Goal: Task Accomplishment & Management: Use online tool/utility

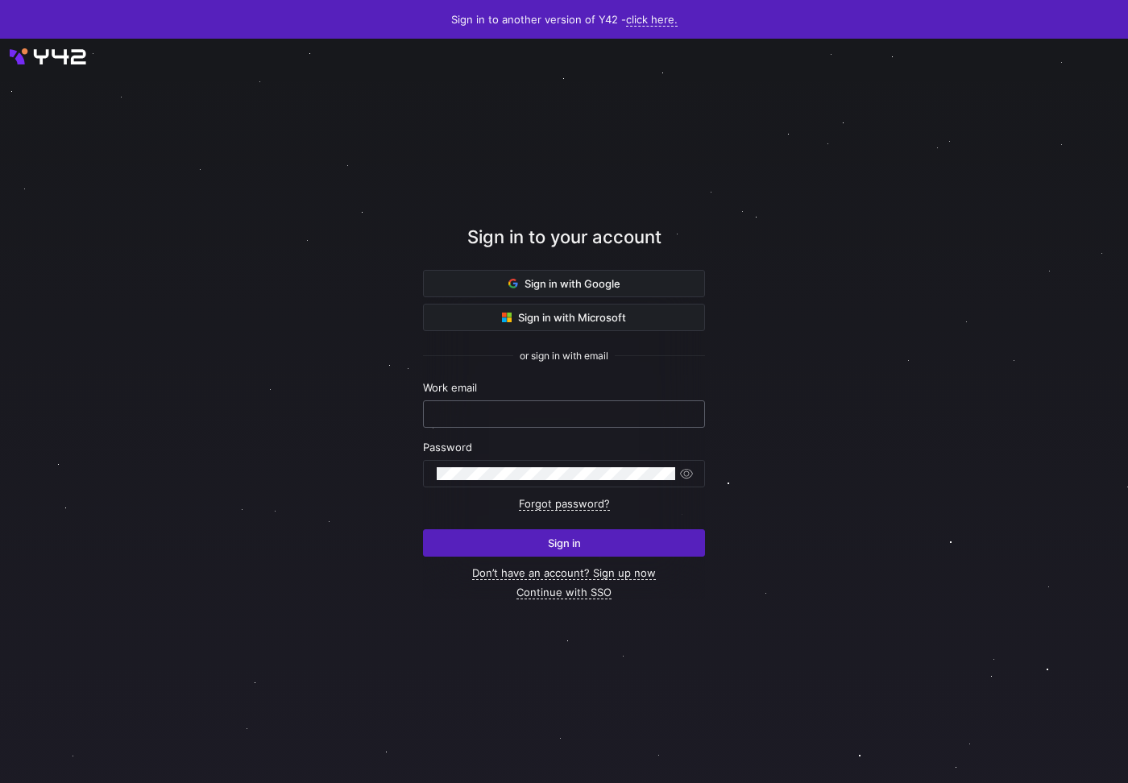
click at [515, 415] on input "text" at bounding box center [564, 414] width 255 height 13
type input "[PERSON_NAME][EMAIL_ADDRESS][DOMAIN_NAME]"
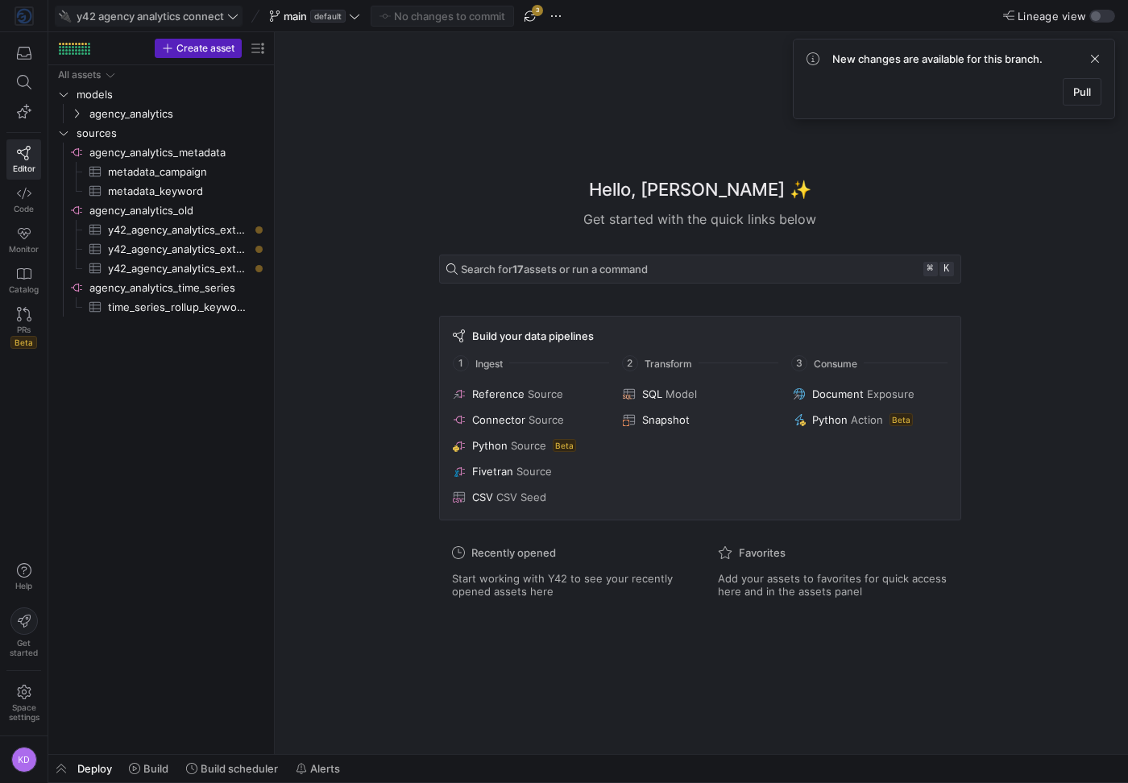
click at [239, 13] on icon at bounding box center [232, 15] width 11 height 11
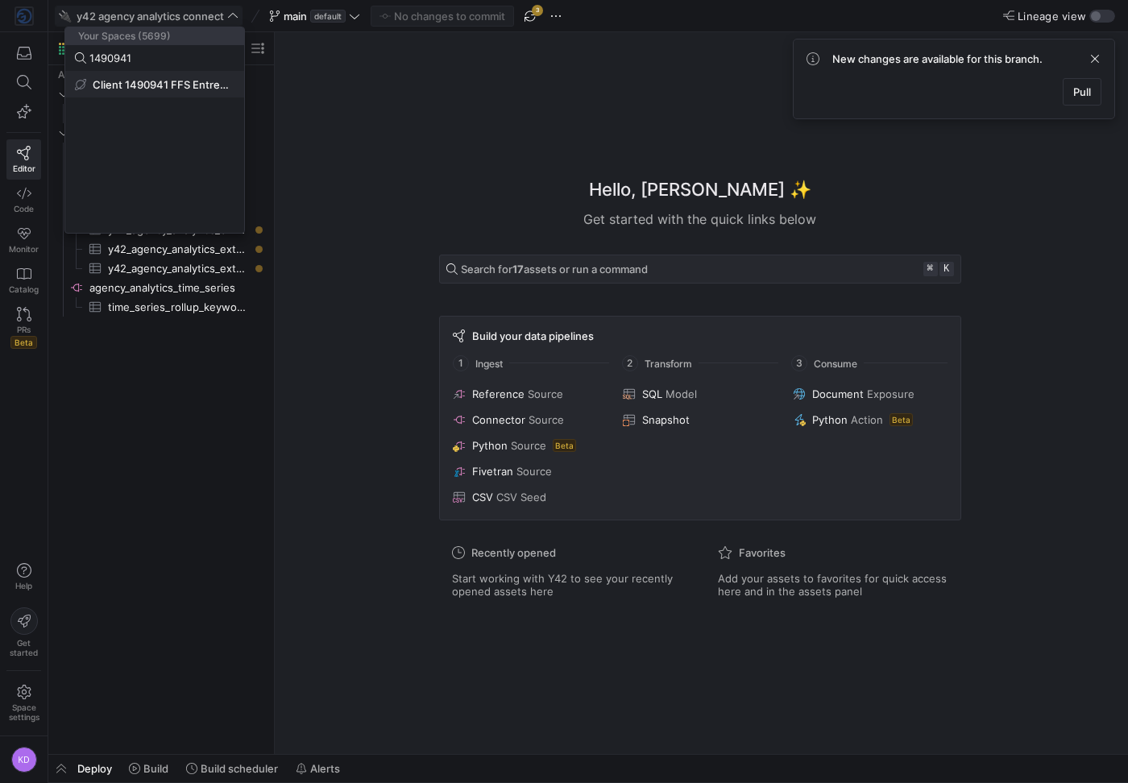
type input "1490941"
click at [172, 85] on span "Client 1490941 FFS Entreprise ApS" at bounding box center [164, 84] width 142 height 13
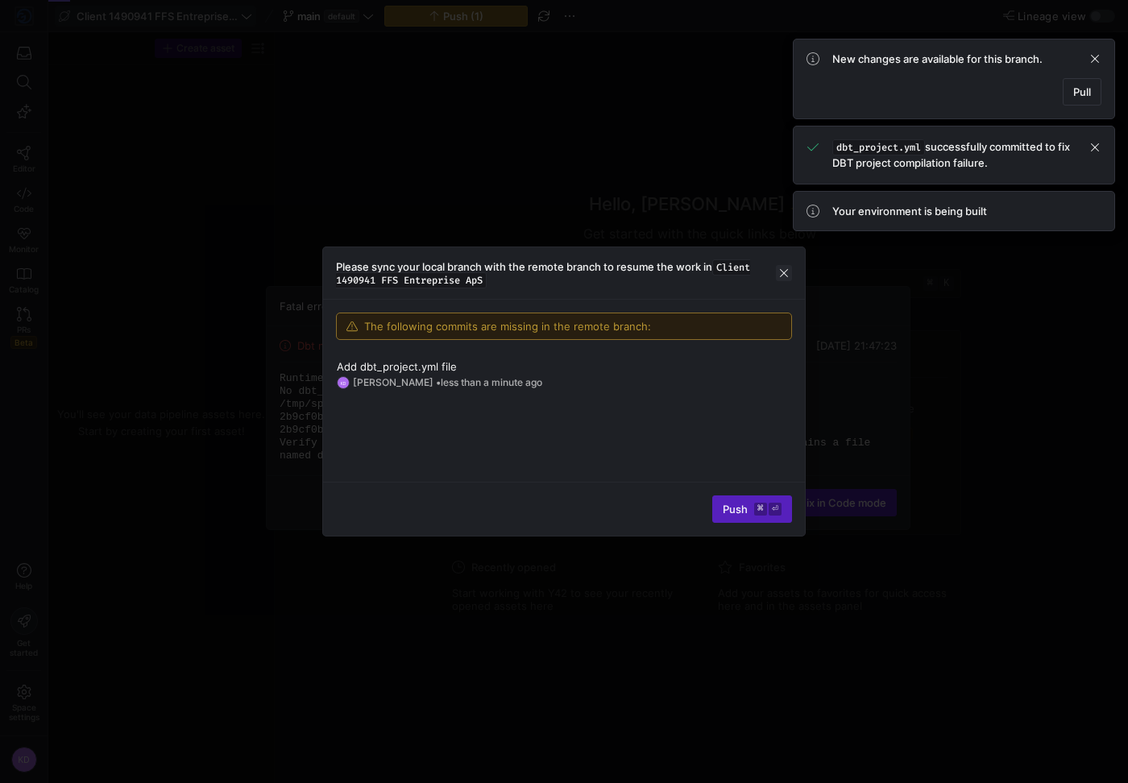
click at [784, 271] on span "button" at bounding box center [784, 273] width 16 height 16
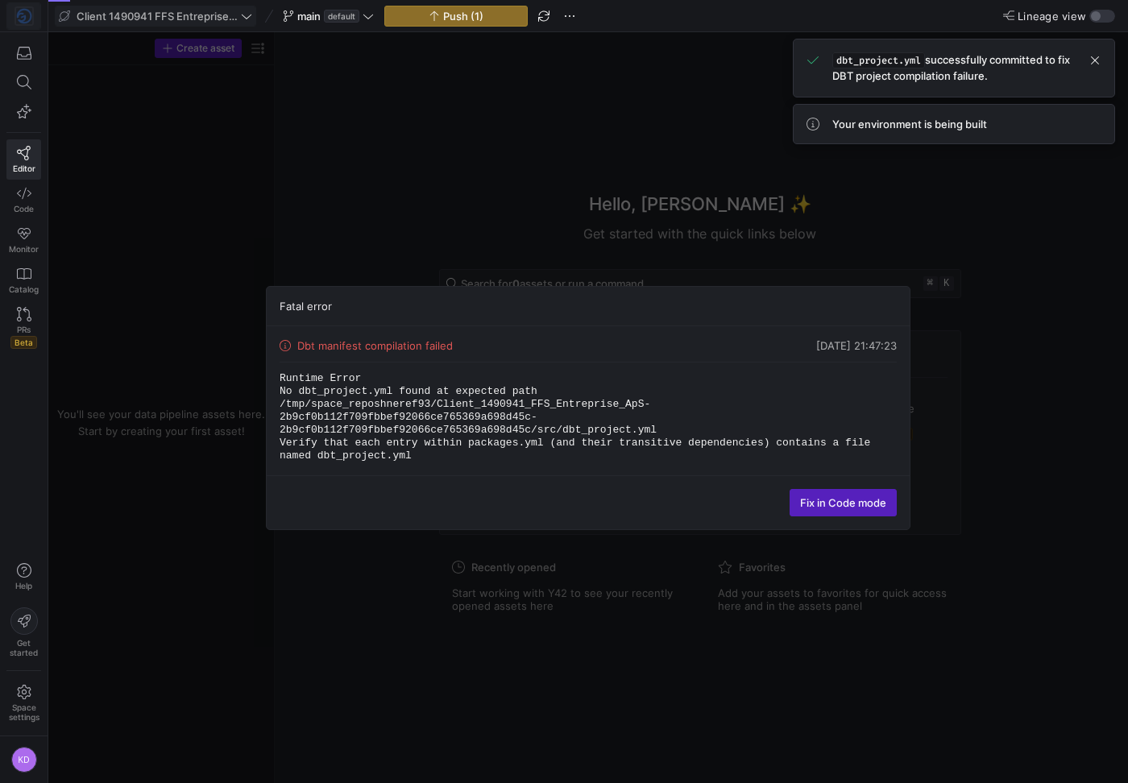
click at [27, 24] on y42-org-icon at bounding box center [24, 15] width 19 height 19
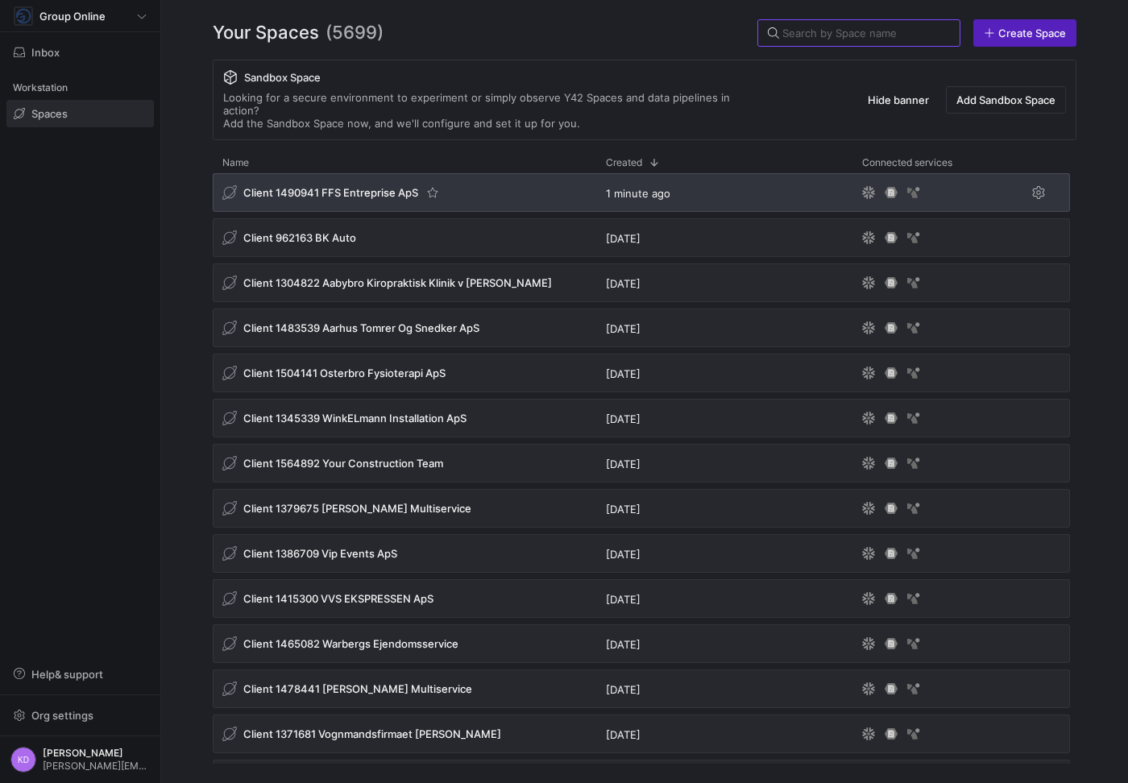
click at [352, 186] on span "Client 1490941 FFS Entreprise ApS" at bounding box center [330, 192] width 175 height 13
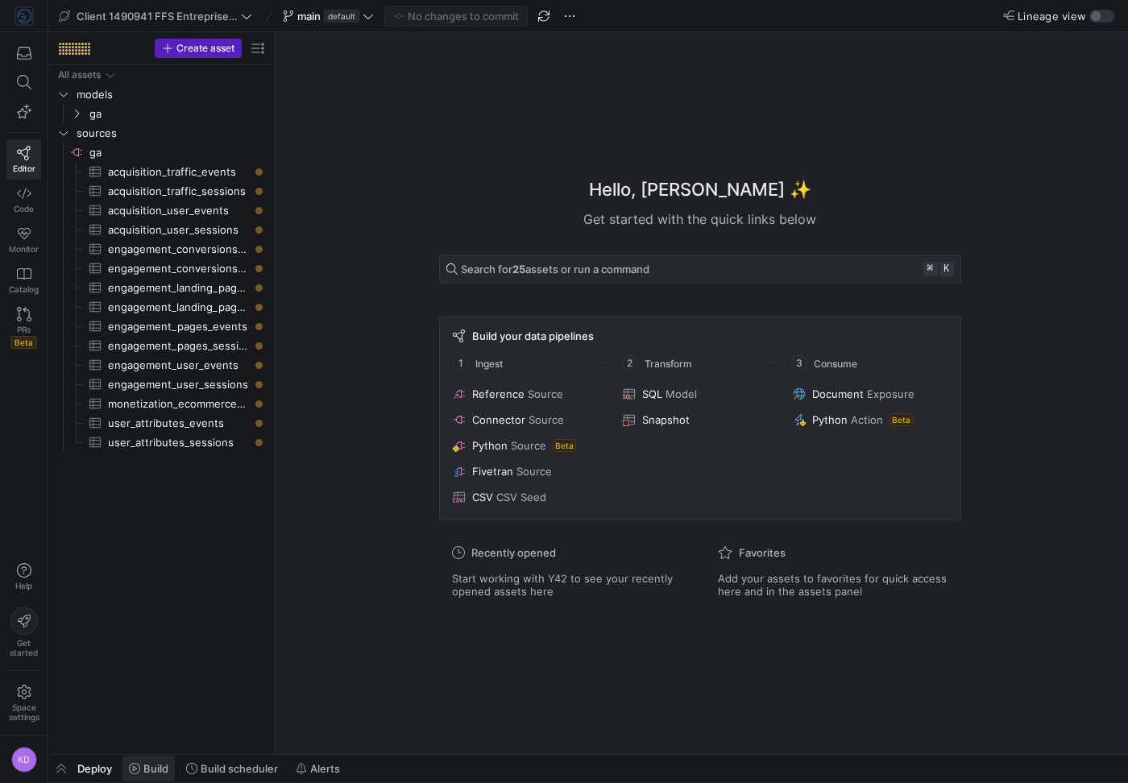
click at [156, 765] on span "Build" at bounding box center [155, 768] width 25 height 13
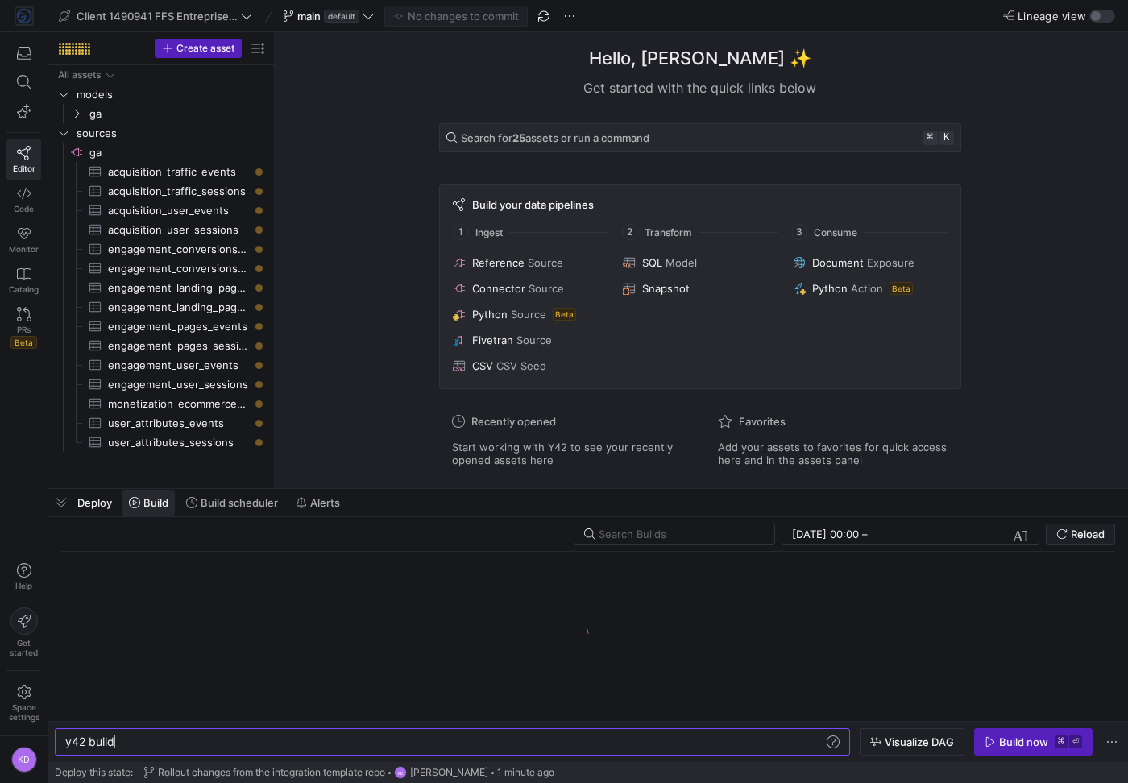
scroll to position [0, 48]
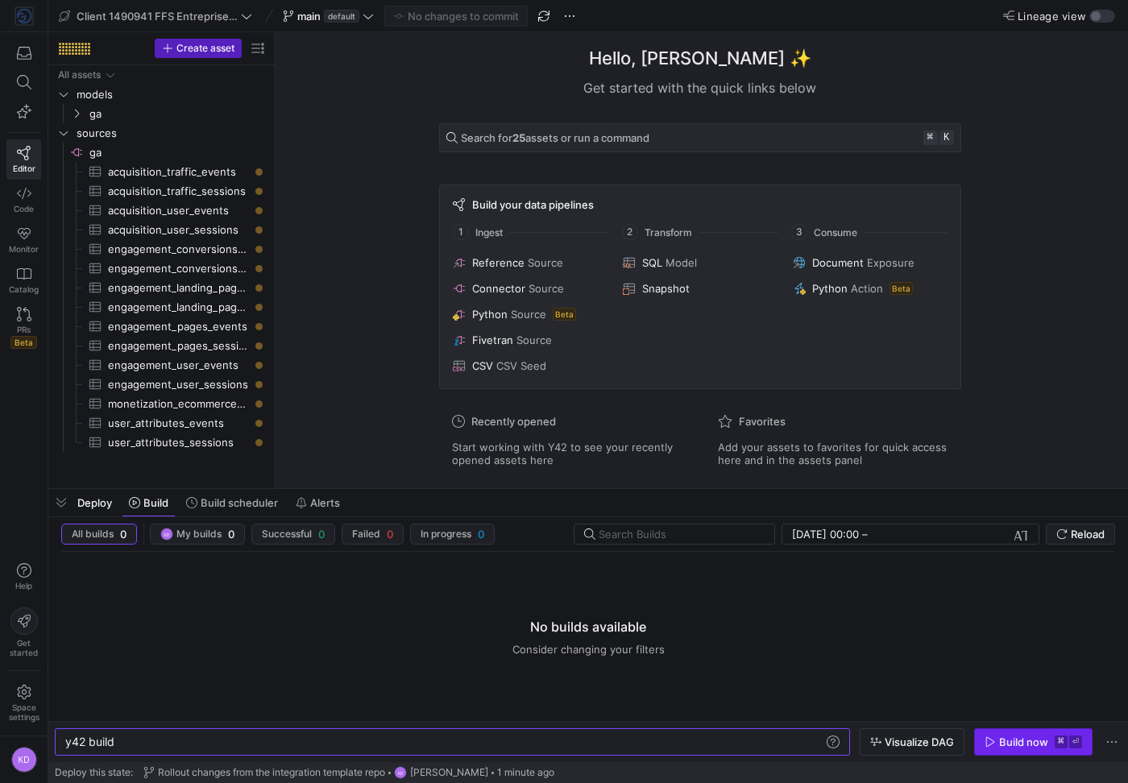
click at [1019, 746] on div "Build now" at bounding box center [1023, 742] width 49 height 13
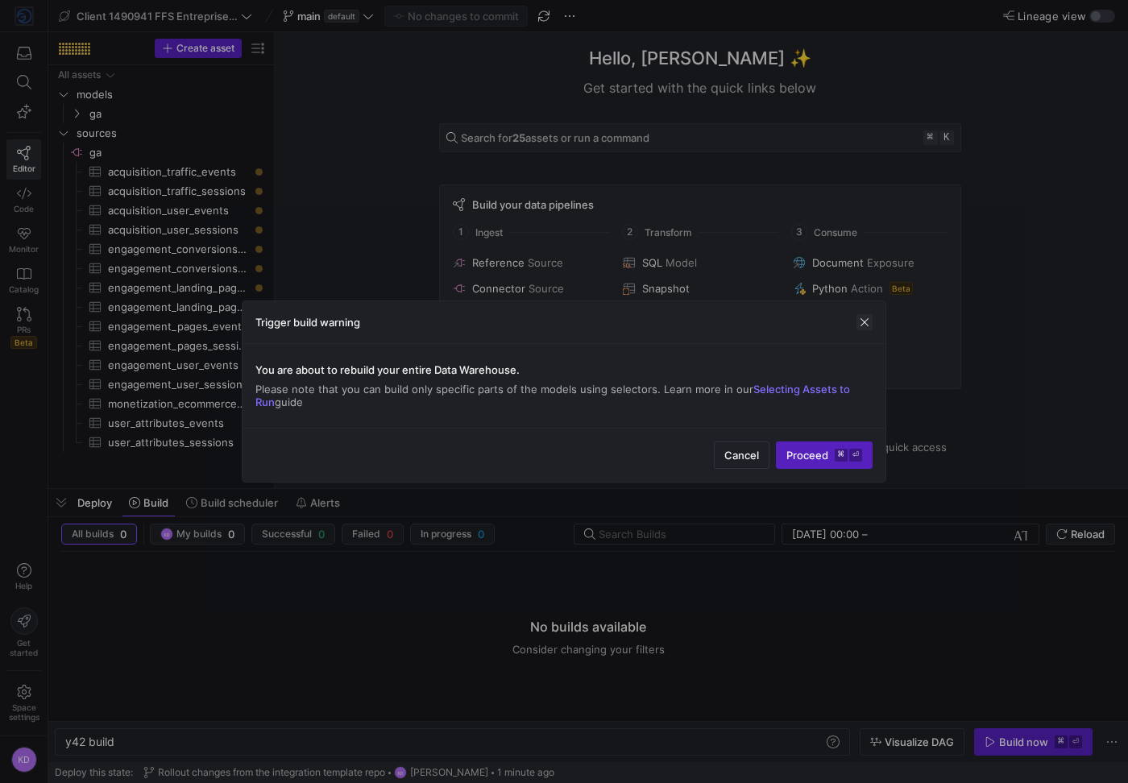
click at [863, 326] on span "button" at bounding box center [865, 322] width 16 height 16
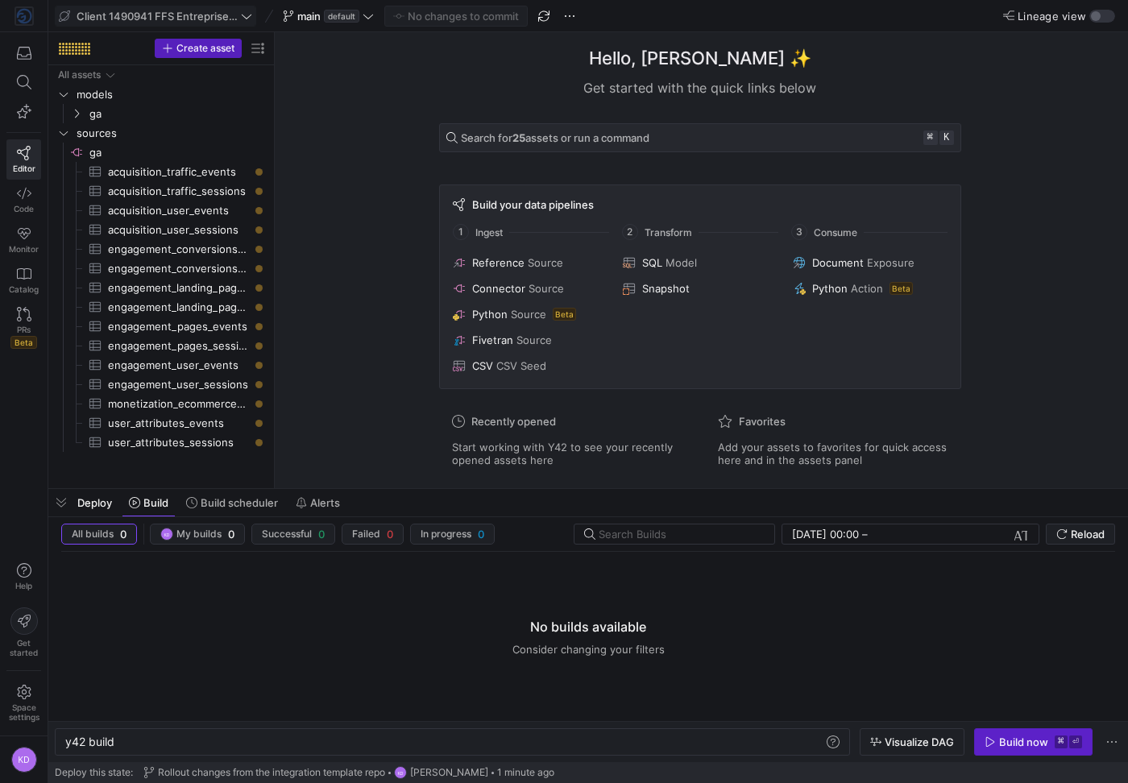
click at [121, 19] on span "Client 1490941 FFS Entreprise ApS" at bounding box center [157, 16] width 161 height 13
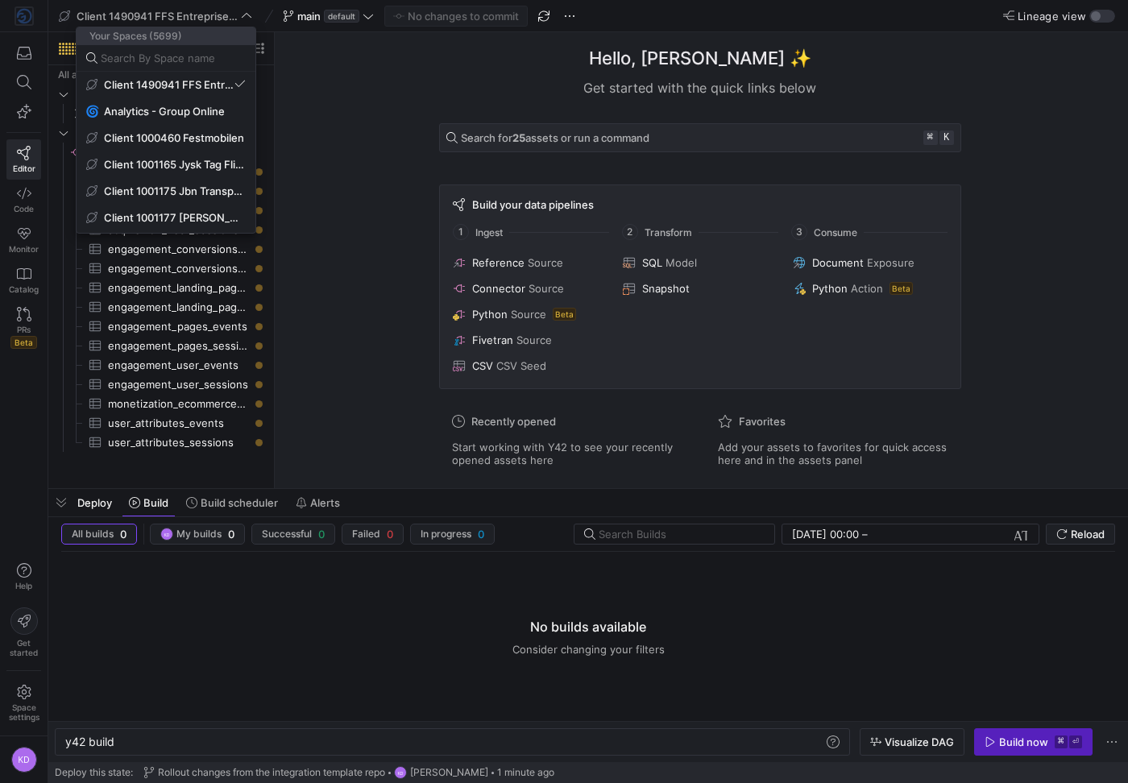
click at [27, 39] on div at bounding box center [564, 391] width 1128 height 783
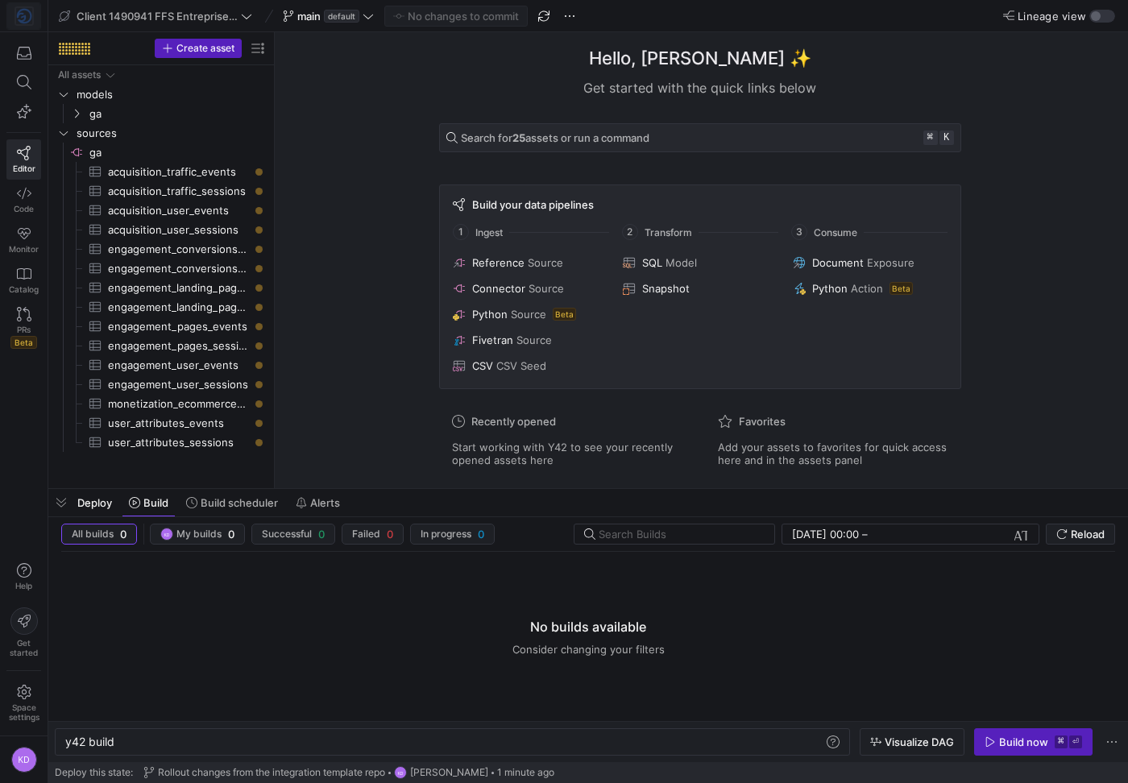
click at [26, 25] on span at bounding box center [23, 16] width 33 height 26
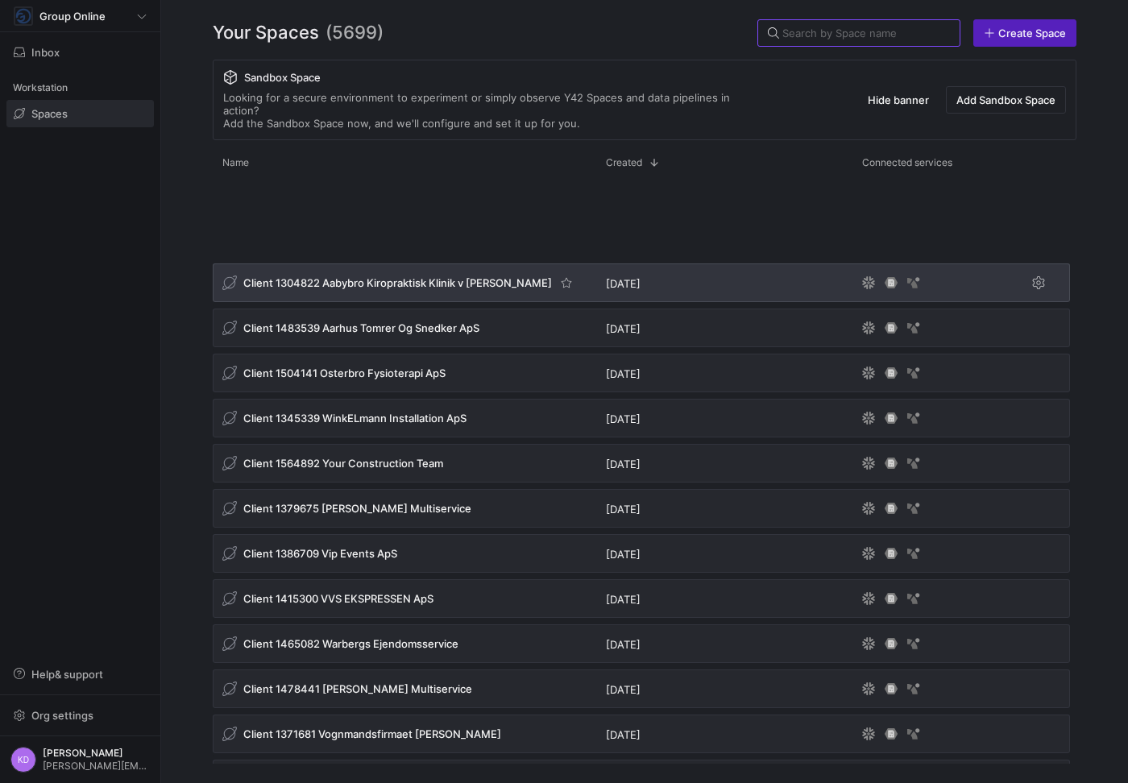
scroll to position [3332, 0]
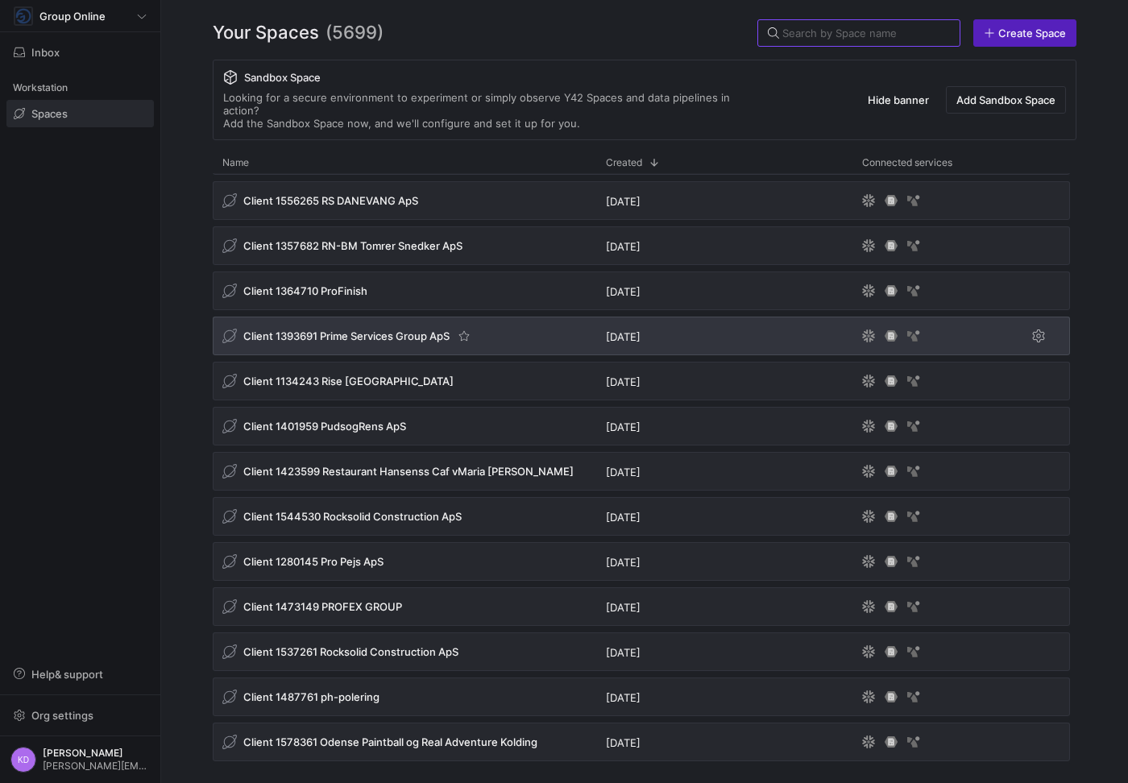
click at [308, 330] on span "Client 1393691 Prime Services Group ApS" at bounding box center [346, 336] width 206 height 13
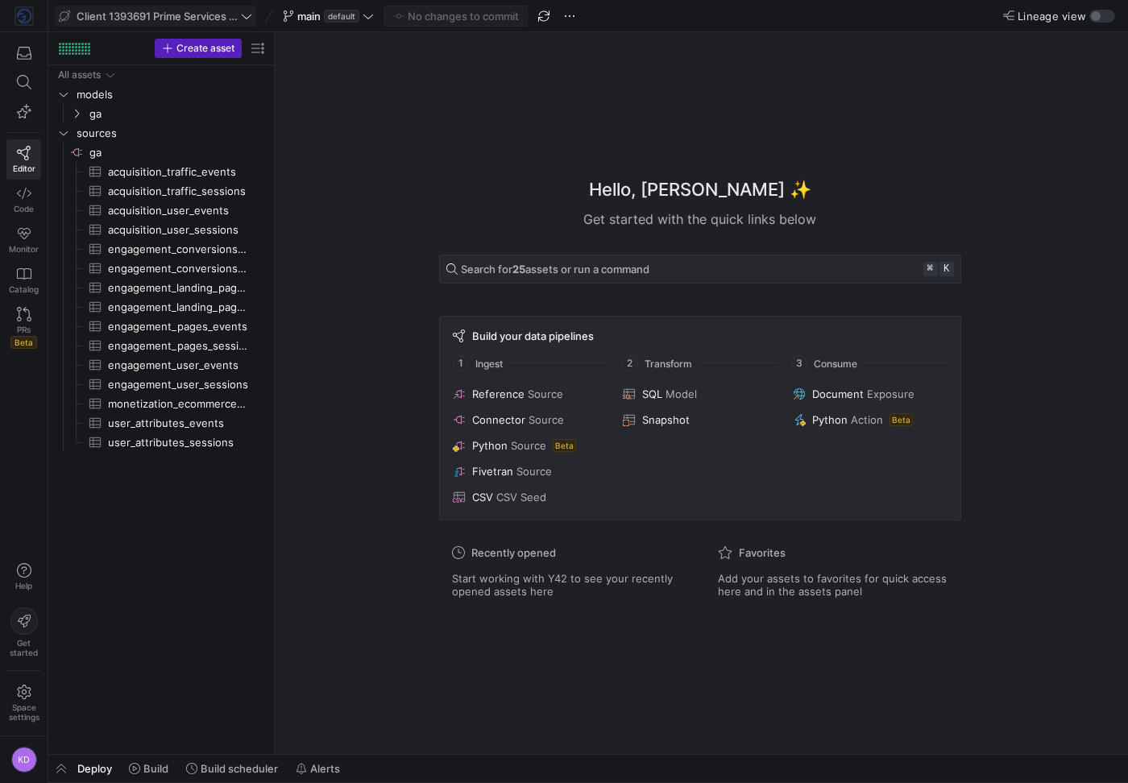
click at [177, 10] on span "Client 1393691 Prime Services Group ApS" at bounding box center [157, 16] width 161 height 13
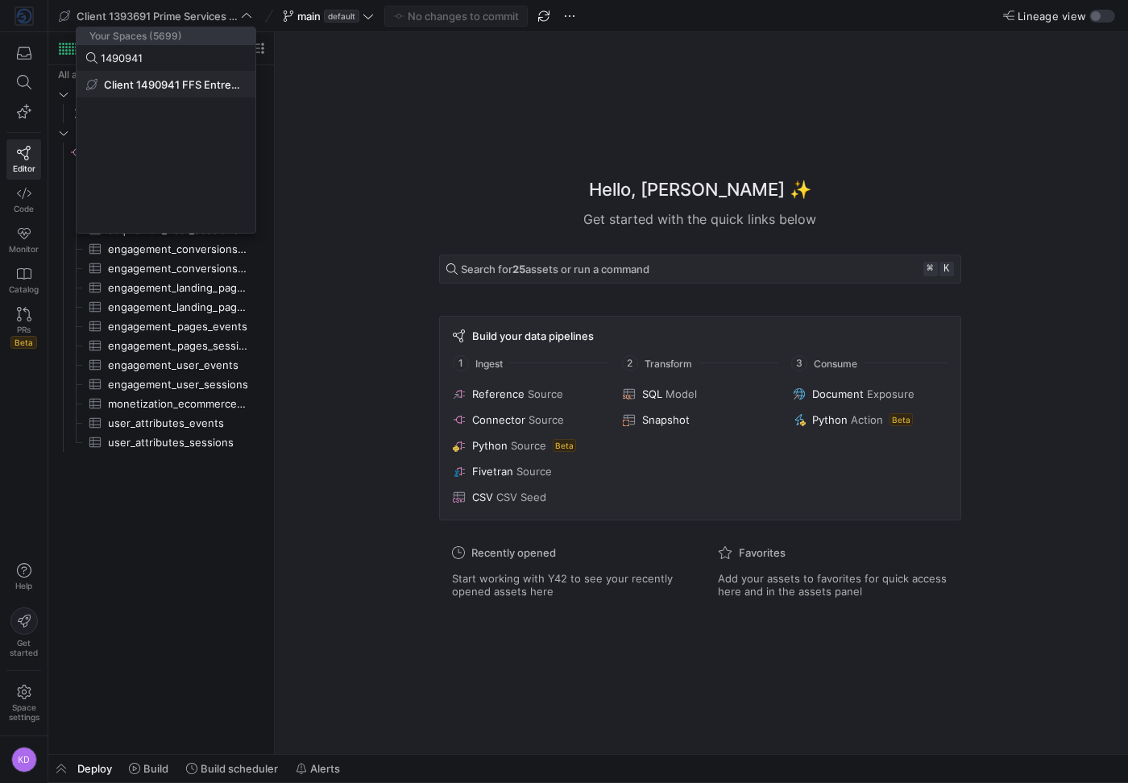
type input "1490941"
click at [164, 77] on button "Client 1490941 FFS Entreprise ApS" at bounding box center [166, 85] width 179 height 26
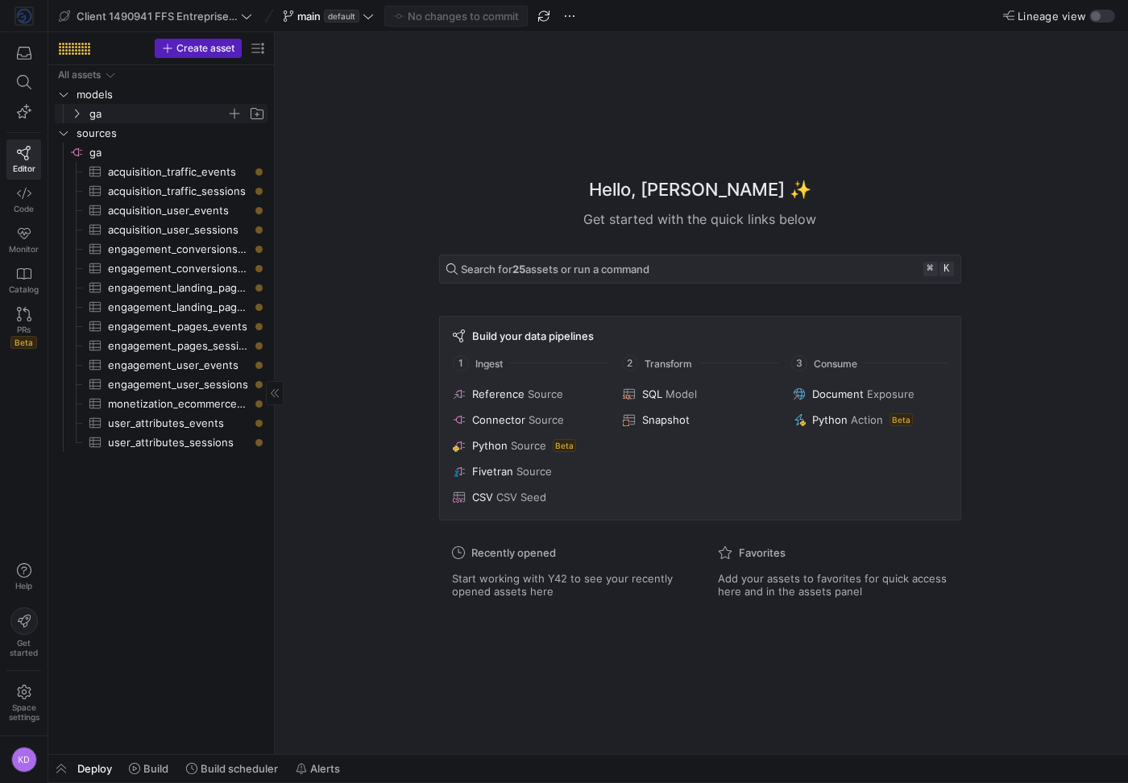
click at [85, 113] on span "ga" at bounding box center [168, 114] width 198 height 18
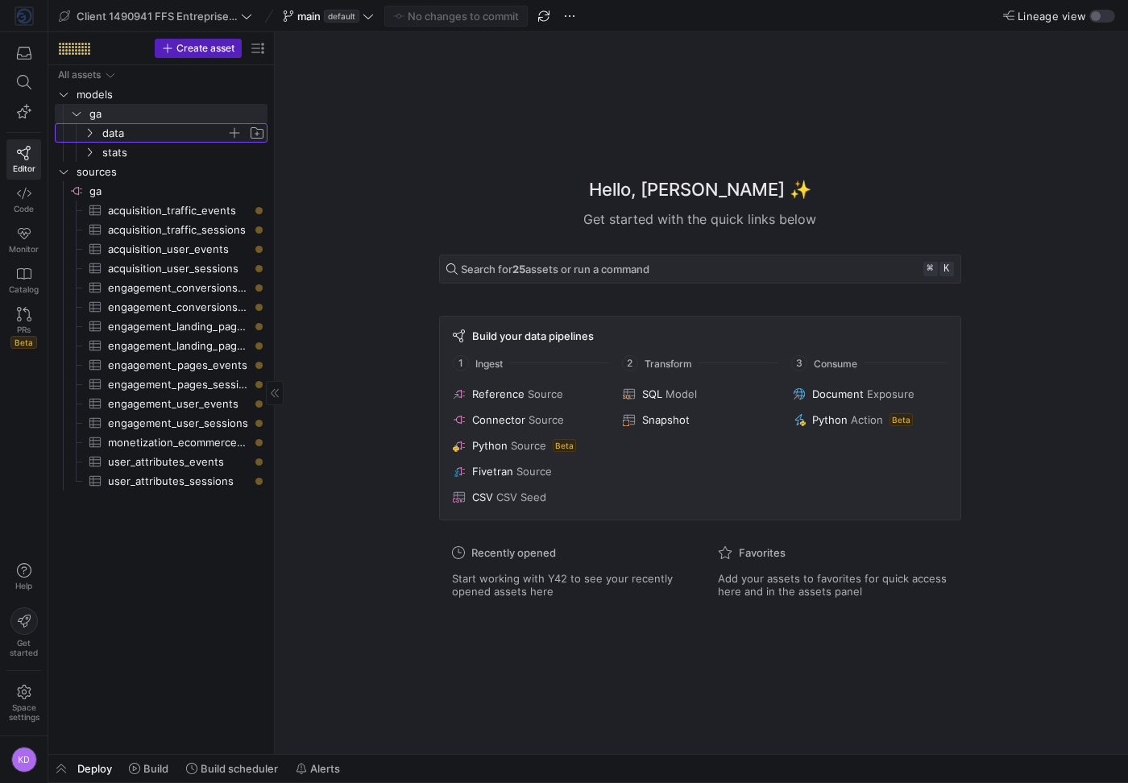
click at [94, 124] on span "data" at bounding box center [173, 133] width 185 height 18
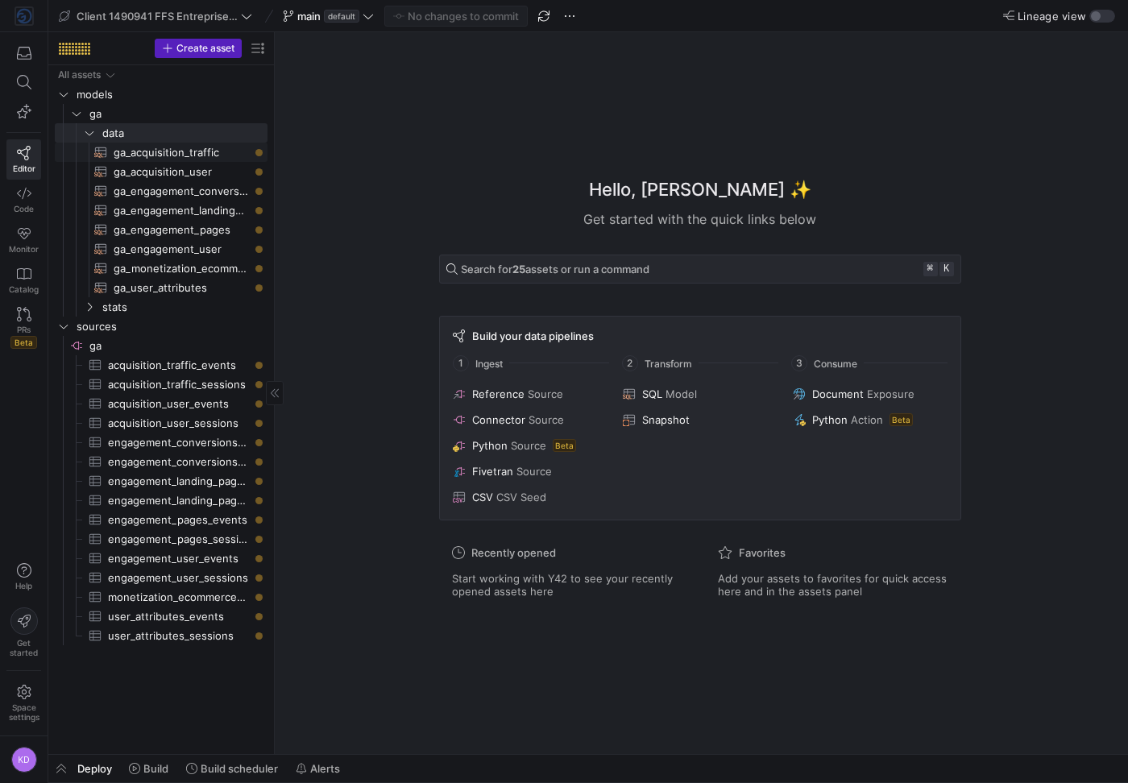
click at [128, 148] on span "ga_acquisition_traffic​​​​​​​​​​" at bounding box center [181, 152] width 135 height 19
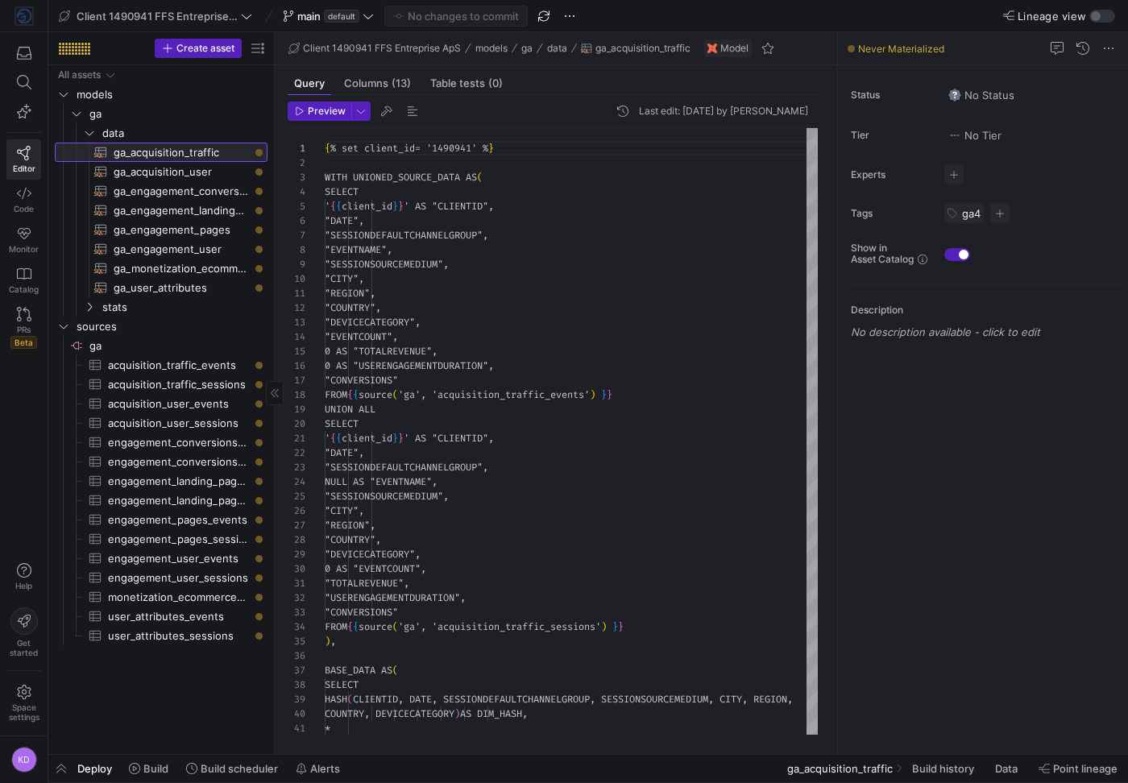
scroll to position [145, 0]
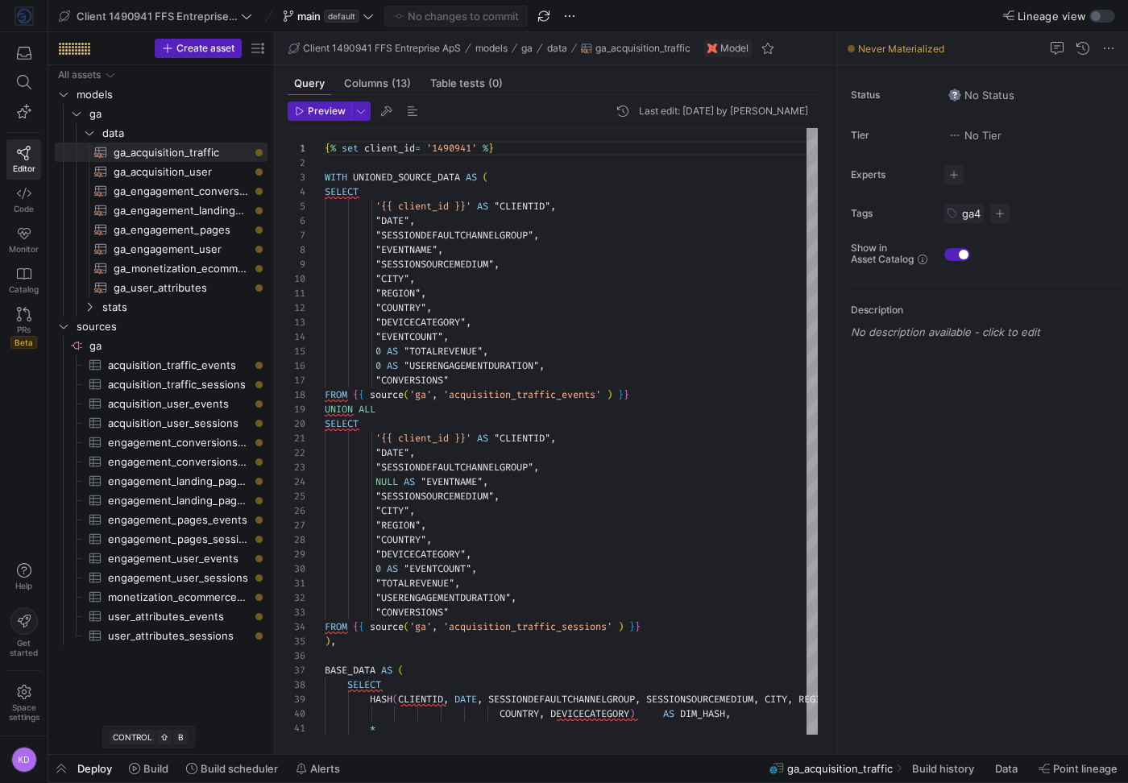
click at [102, 768] on span "Deploy" at bounding box center [94, 768] width 35 height 13
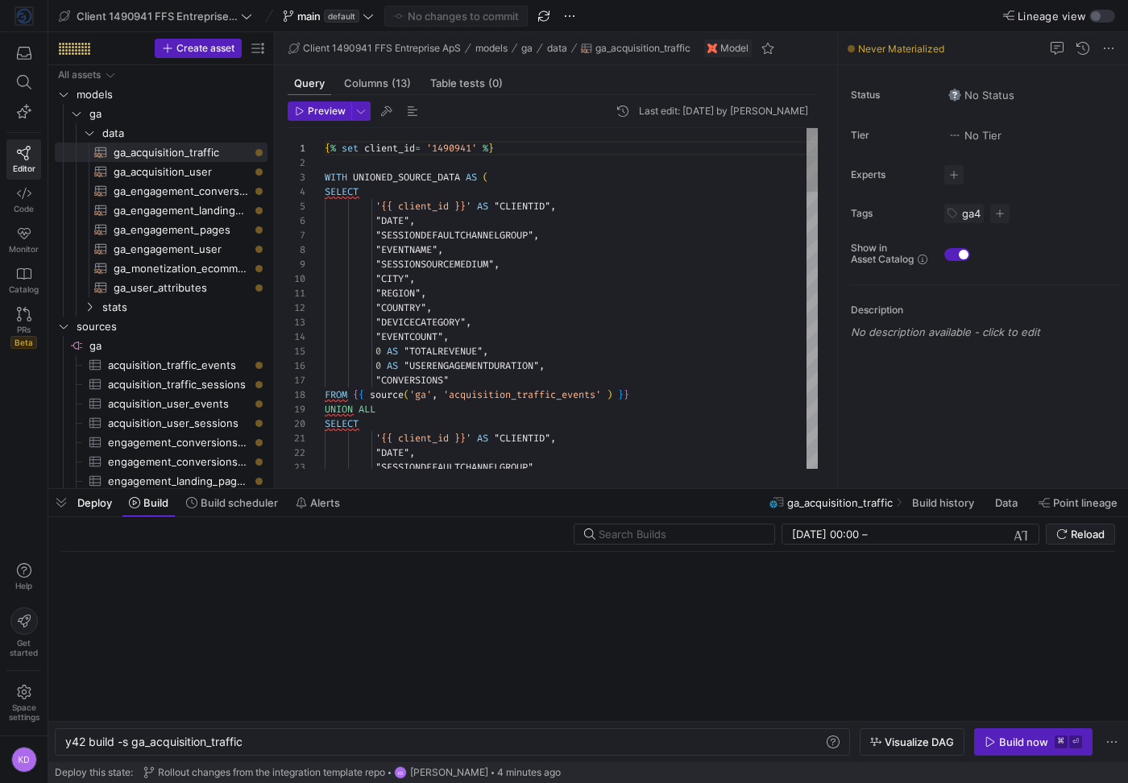
scroll to position [0, 179]
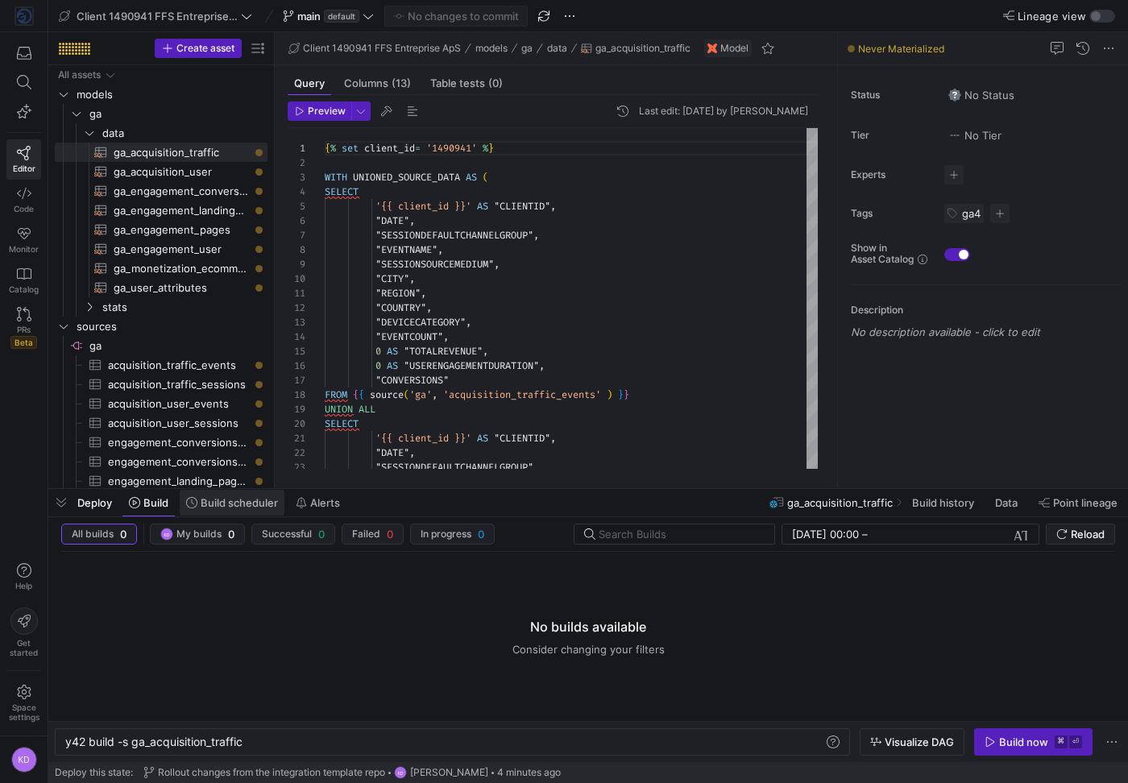
click at [223, 510] on span at bounding box center [232, 503] width 105 height 26
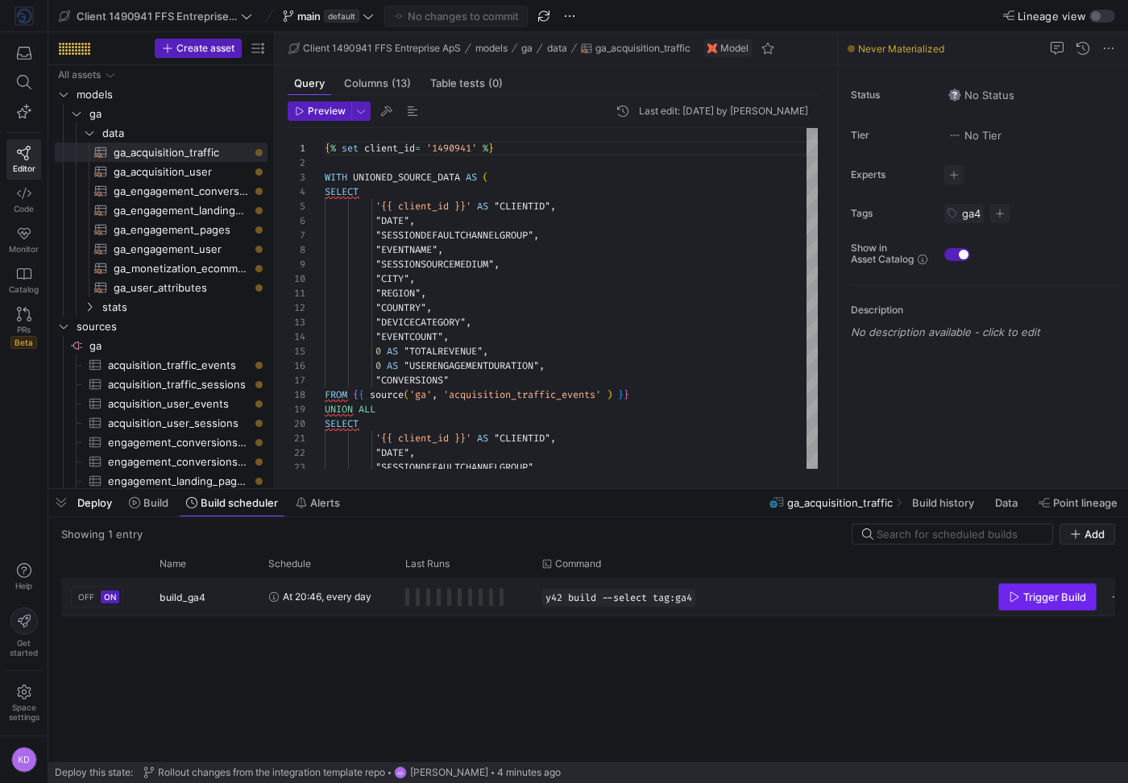
click at [1060, 600] on span "Trigger Build" at bounding box center [1055, 597] width 63 height 13
click at [180, 595] on span "build_ga4" at bounding box center [183, 598] width 46 height 38
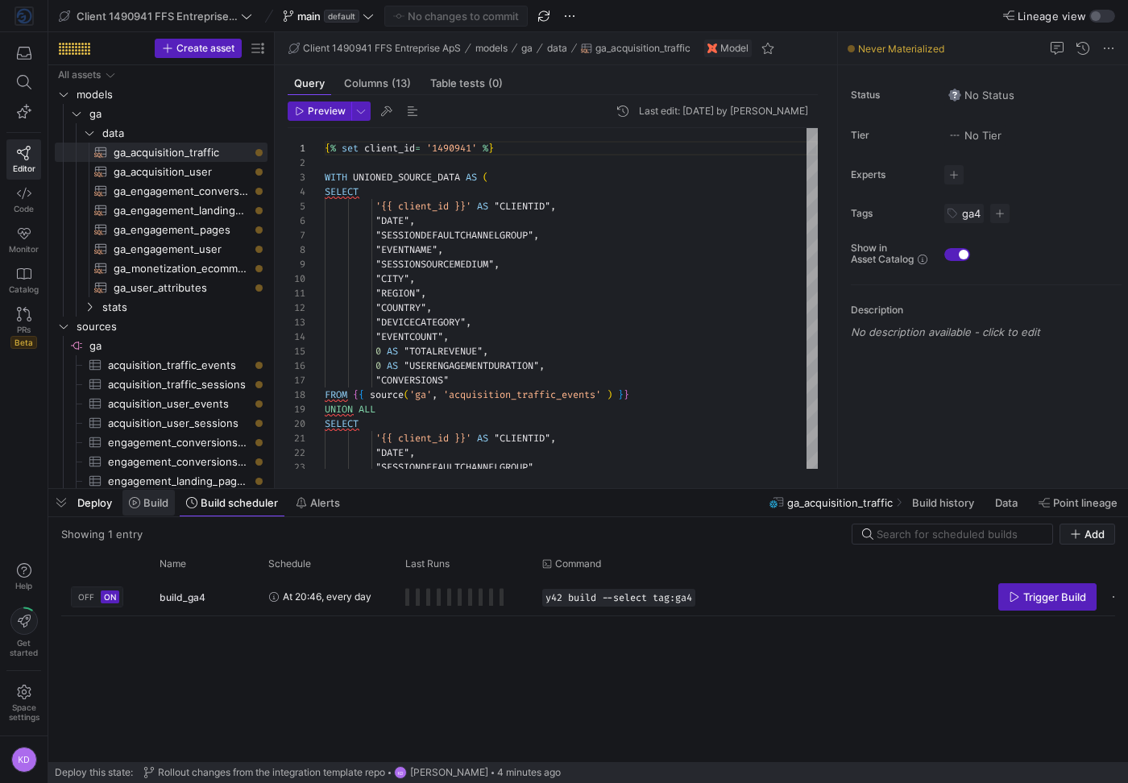
click at [153, 508] on span "Build" at bounding box center [155, 502] width 25 height 13
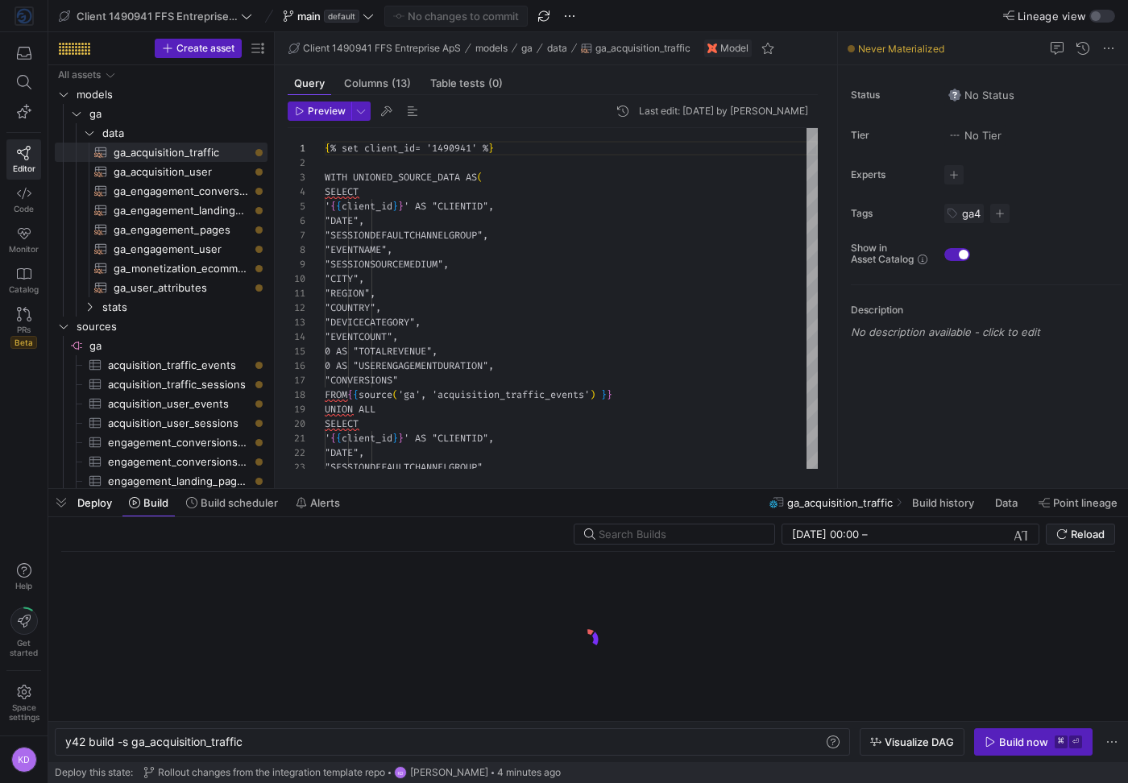
scroll to position [0, 179]
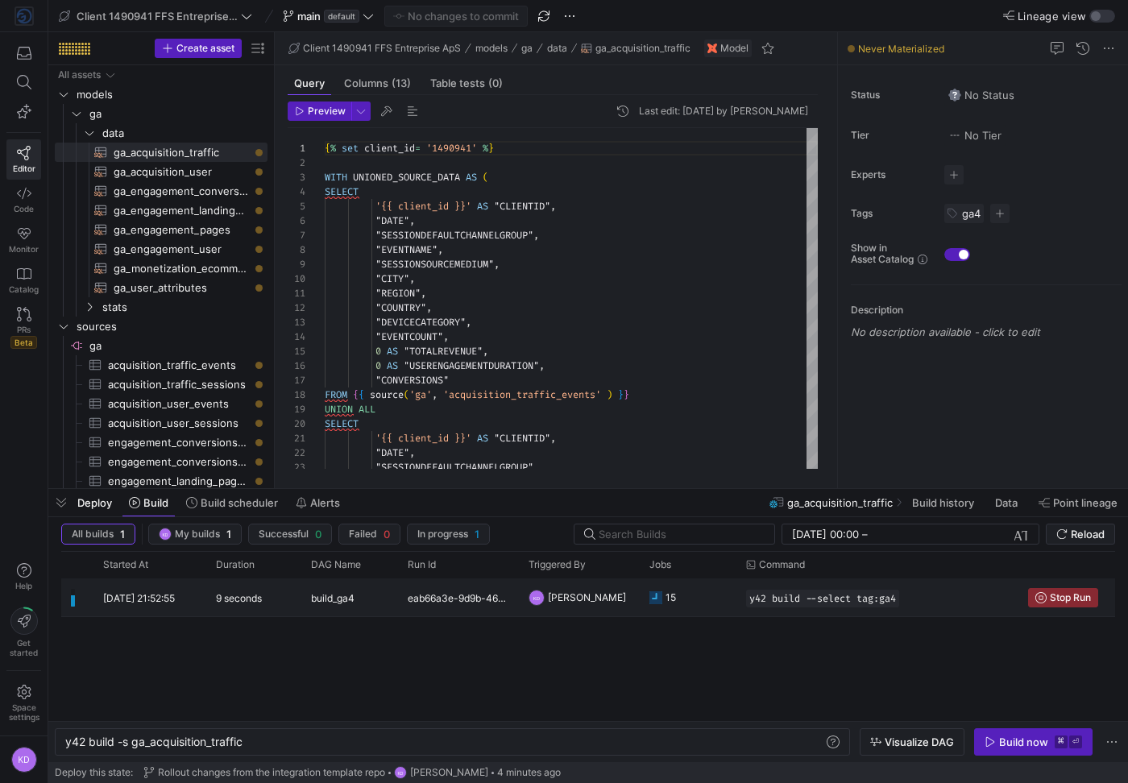
click at [306, 600] on div "build_ga4" at bounding box center [349, 598] width 97 height 38
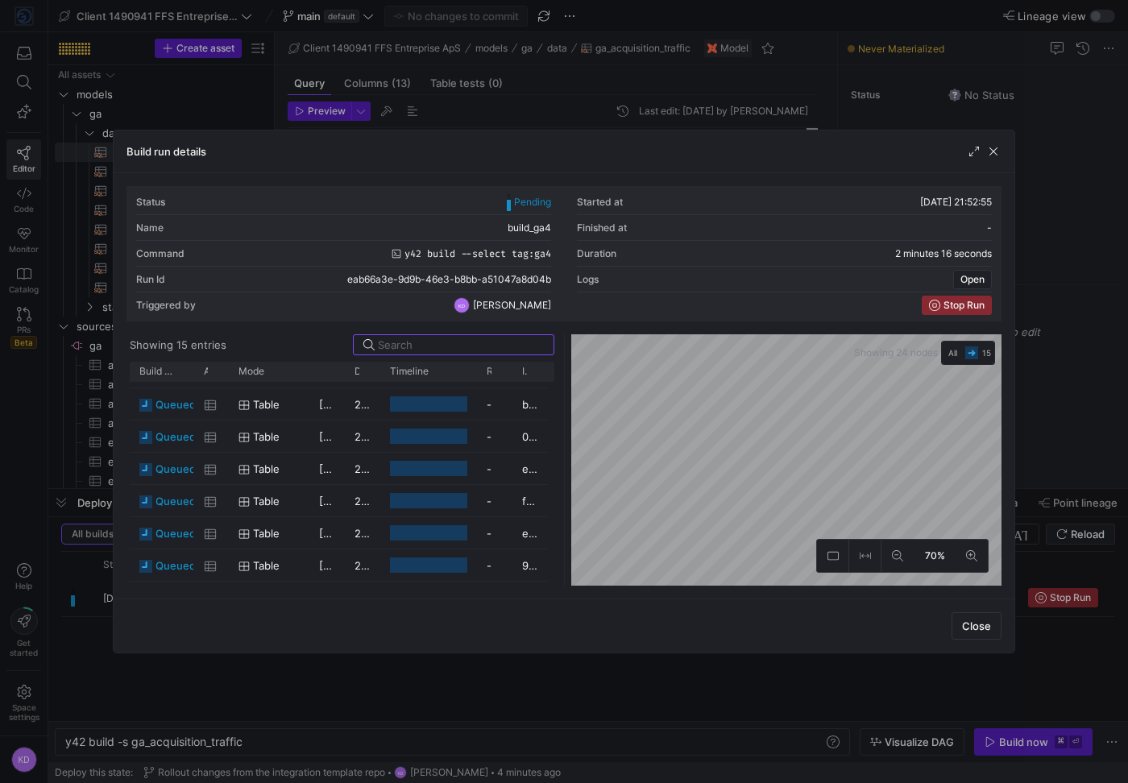
scroll to position [0, 0]
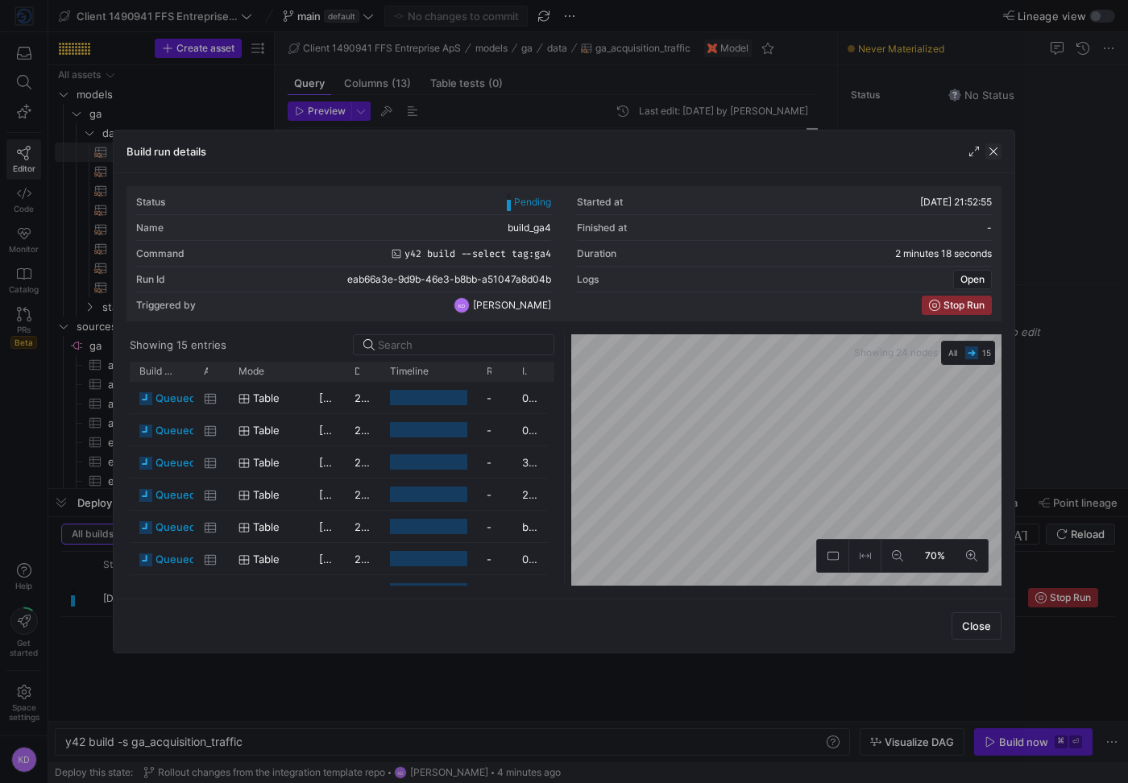
click at [999, 147] on span "button" at bounding box center [994, 151] width 16 height 16
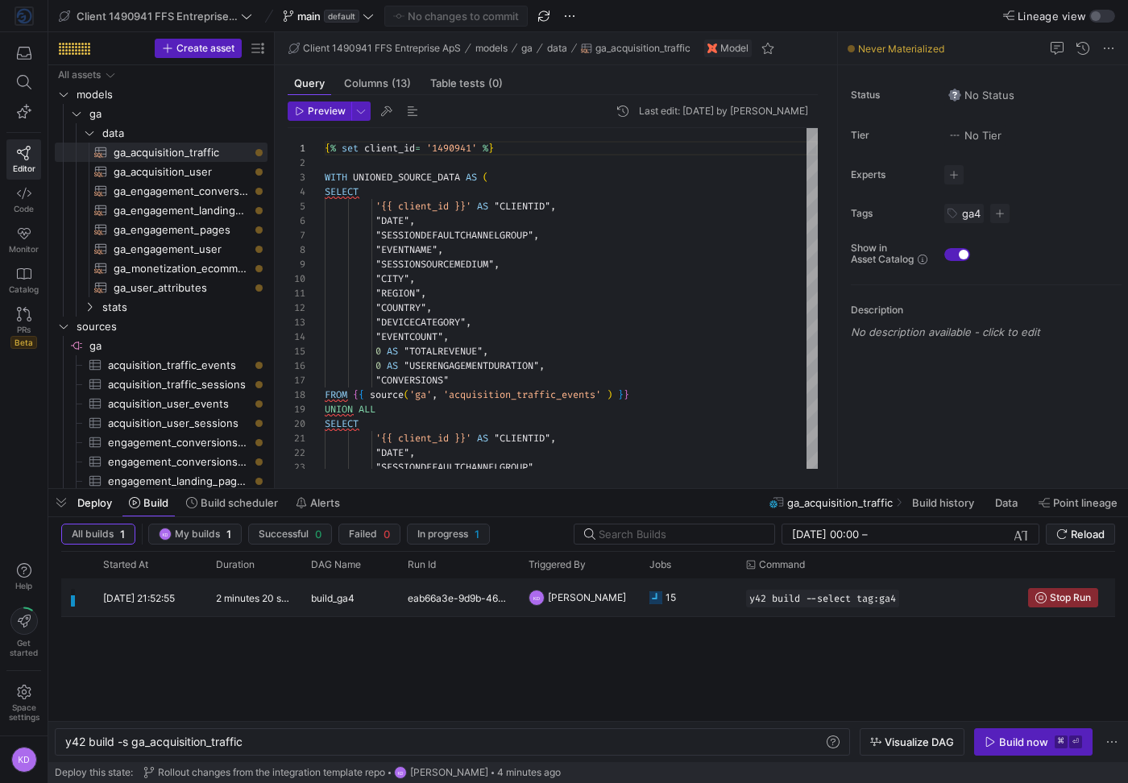
click at [290, 599] on y42-duration "2 minutes 20 seconds" at bounding box center [265, 598] width 98 height 12
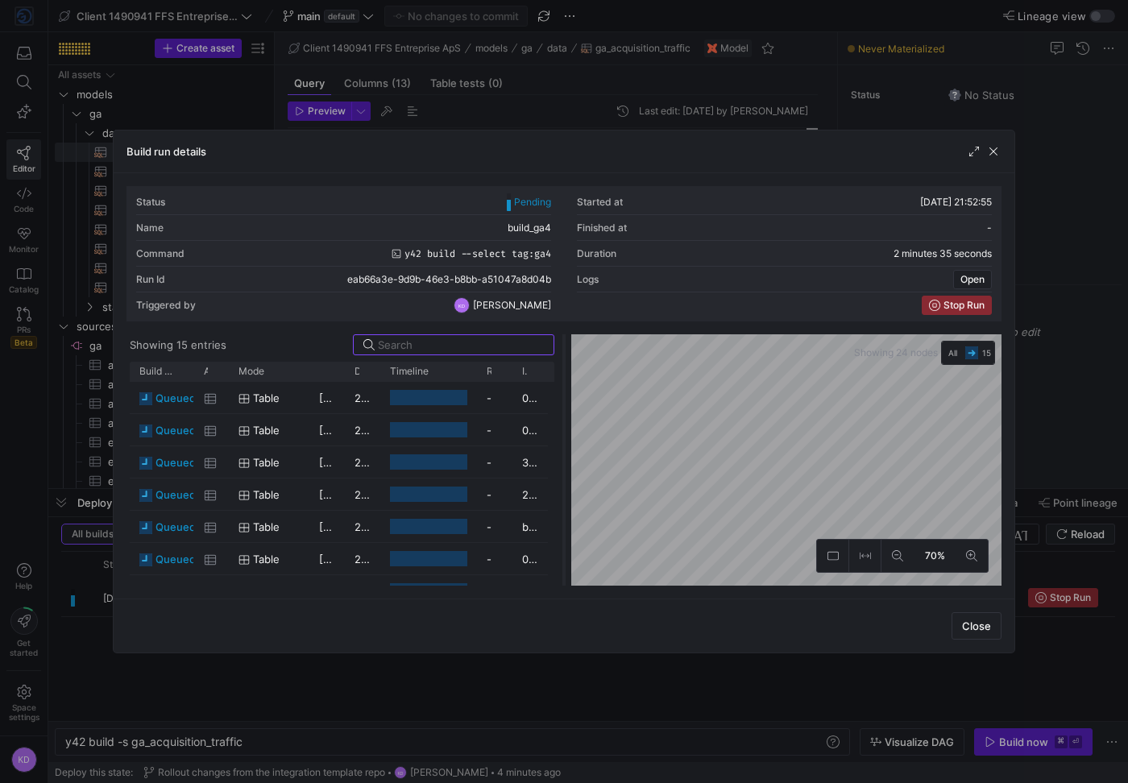
scroll to position [75, 0]
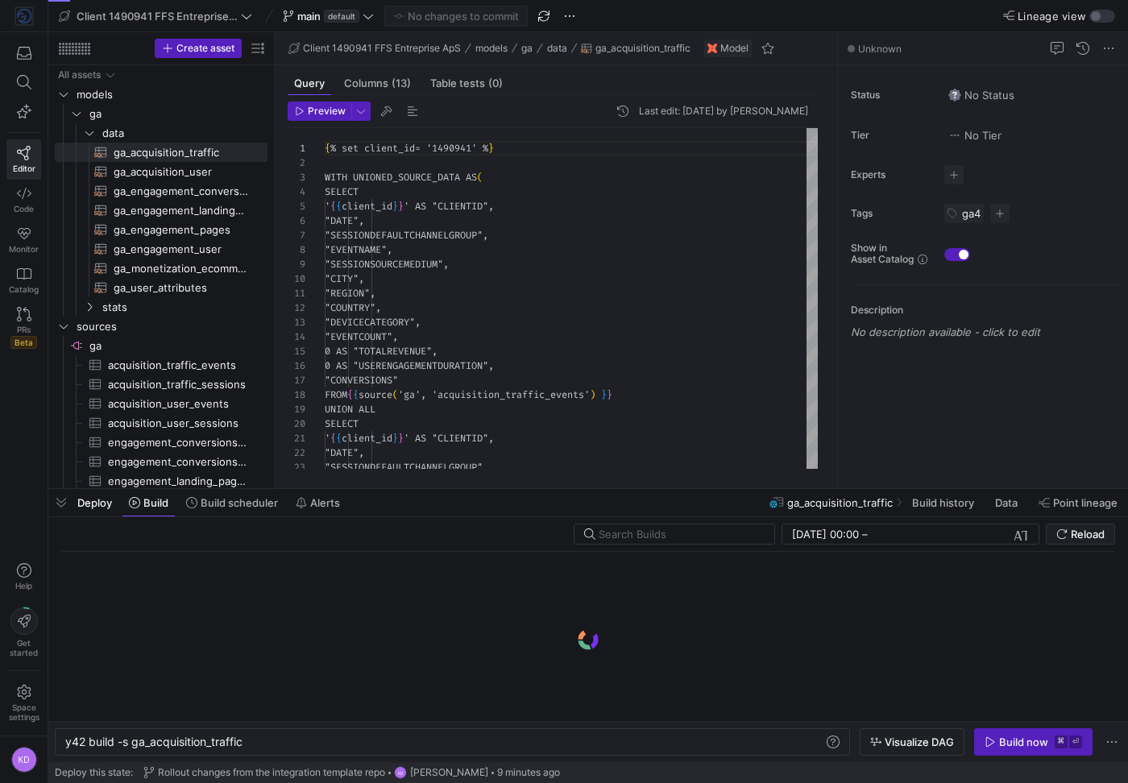
scroll to position [0, 179]
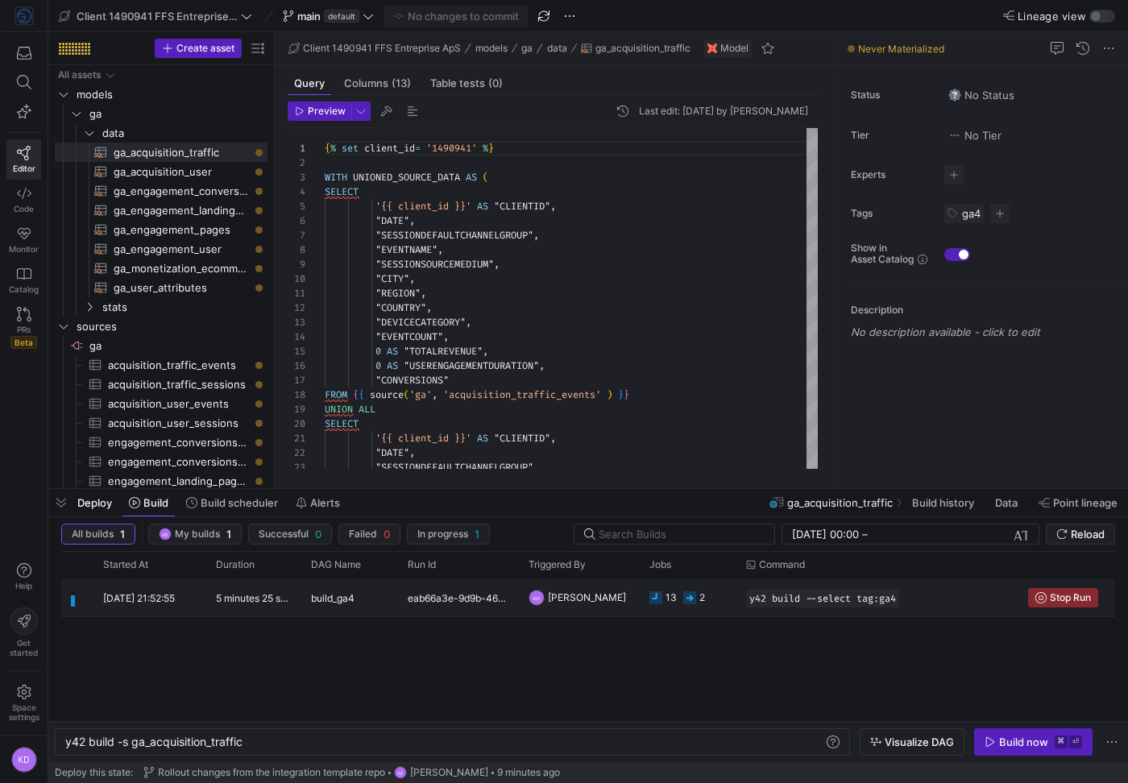
click at [285, 599] on y42-duration "5 minutes 25 seconds" at bounding box center [265, 598] width 98 height 12
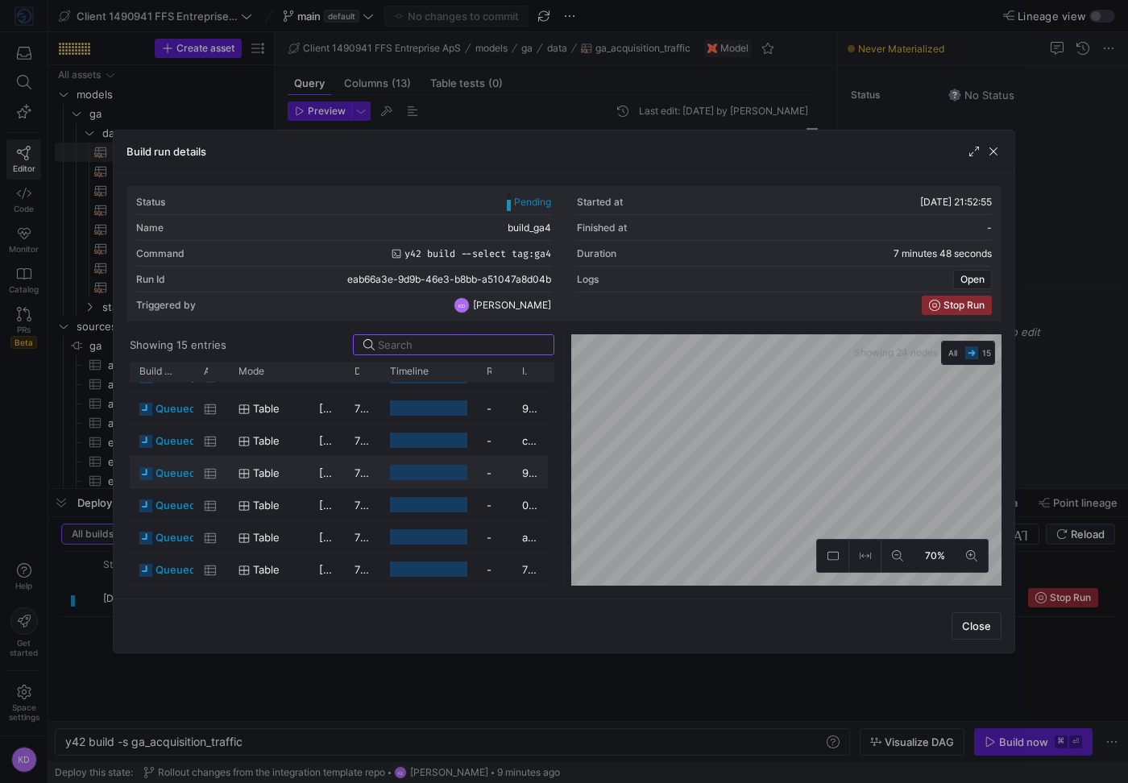
scroll to position [0, 0]
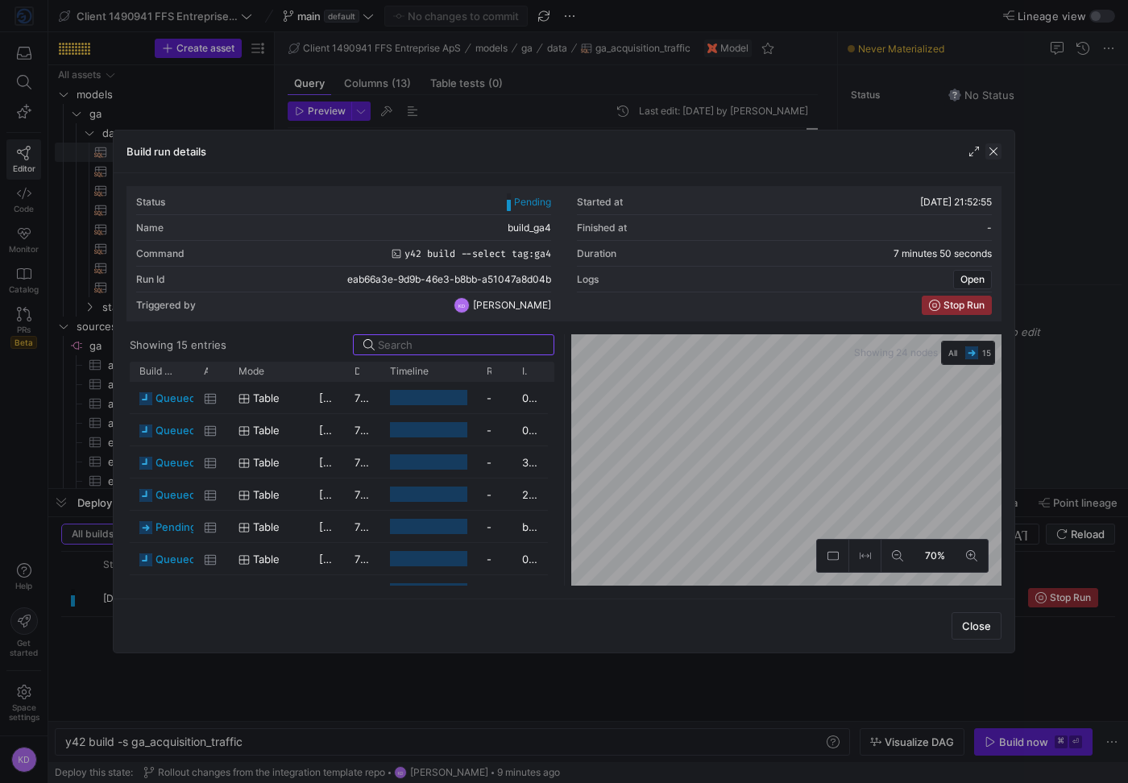
click at [999, 152] on span "button" at bounding box center [994, 151] width 16 height 16
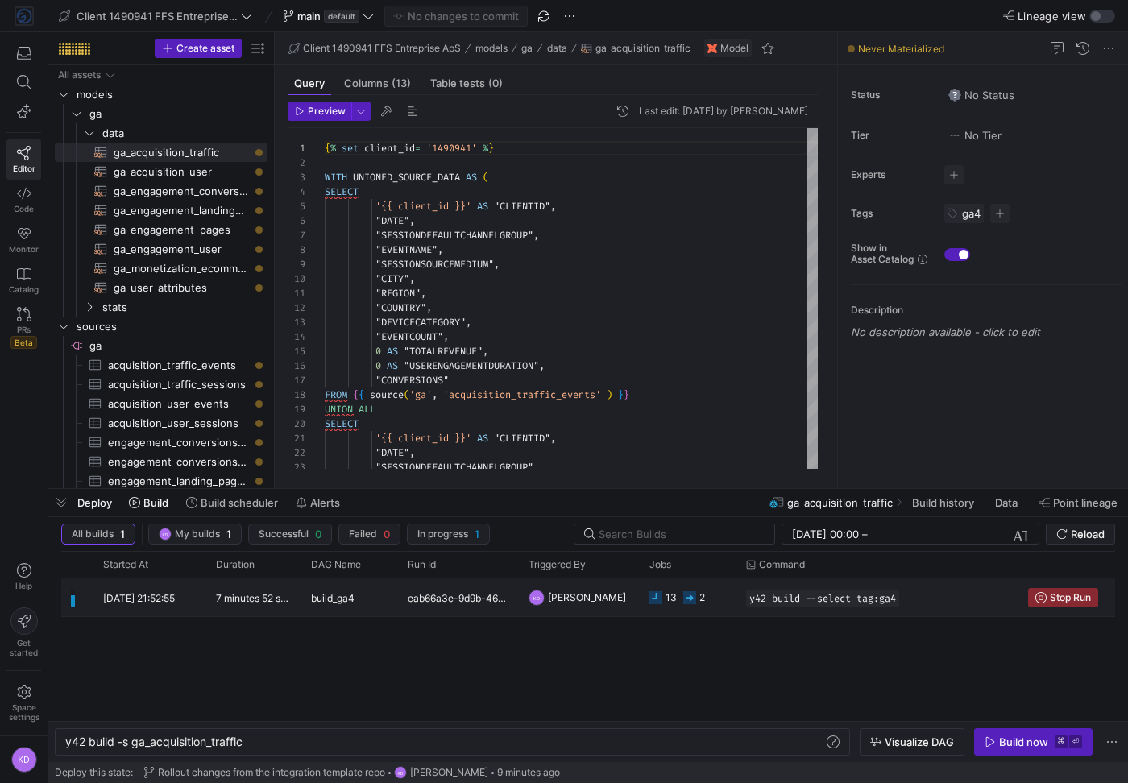
click at [218, 601] on y42-duration "7 minutes 52 seconds" at bounding box center [265, 598] width 98 height 12
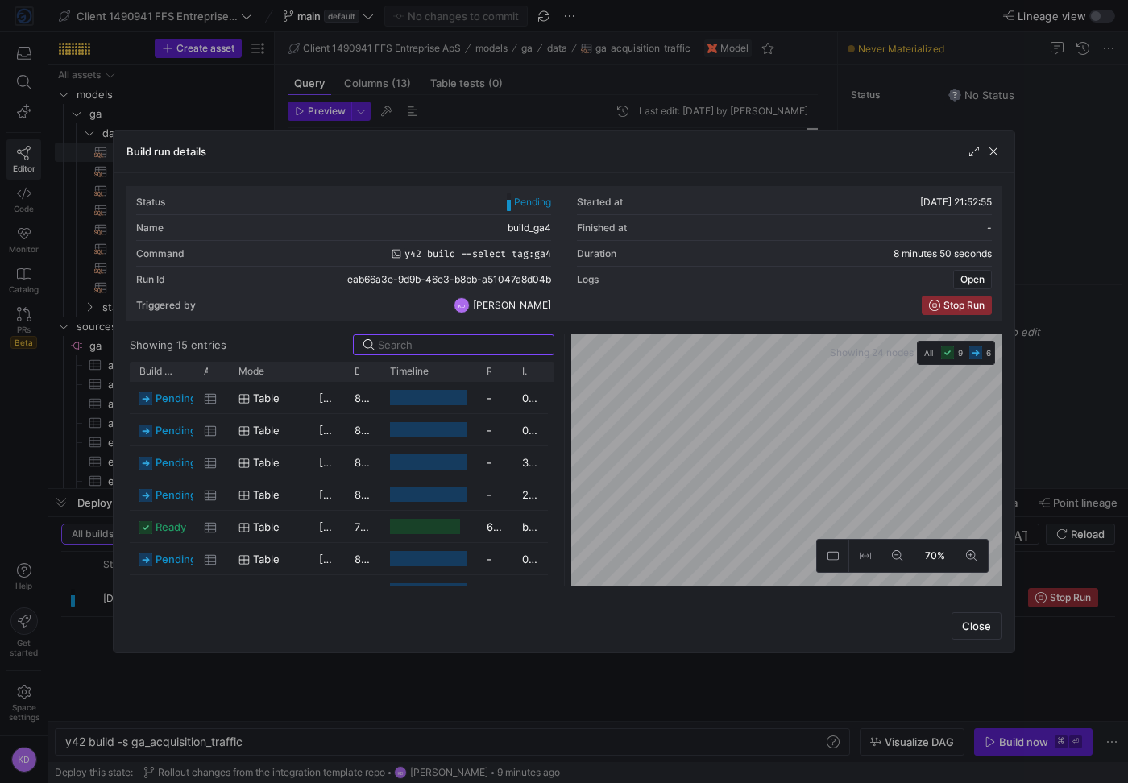
click at [349, 690] on div at bounding box center [564, 391] width 1128 height 783
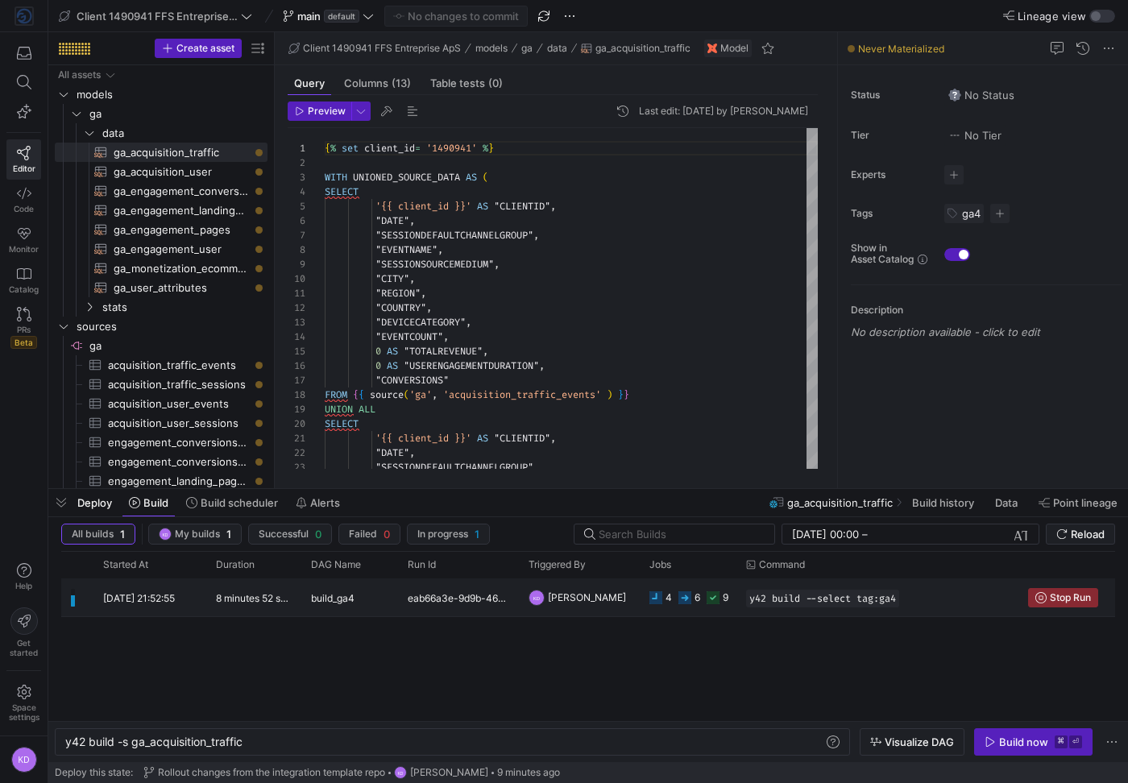
click at [329, 597] on span "build_ga4" at bounding box center [333, 598] width 44 height 38
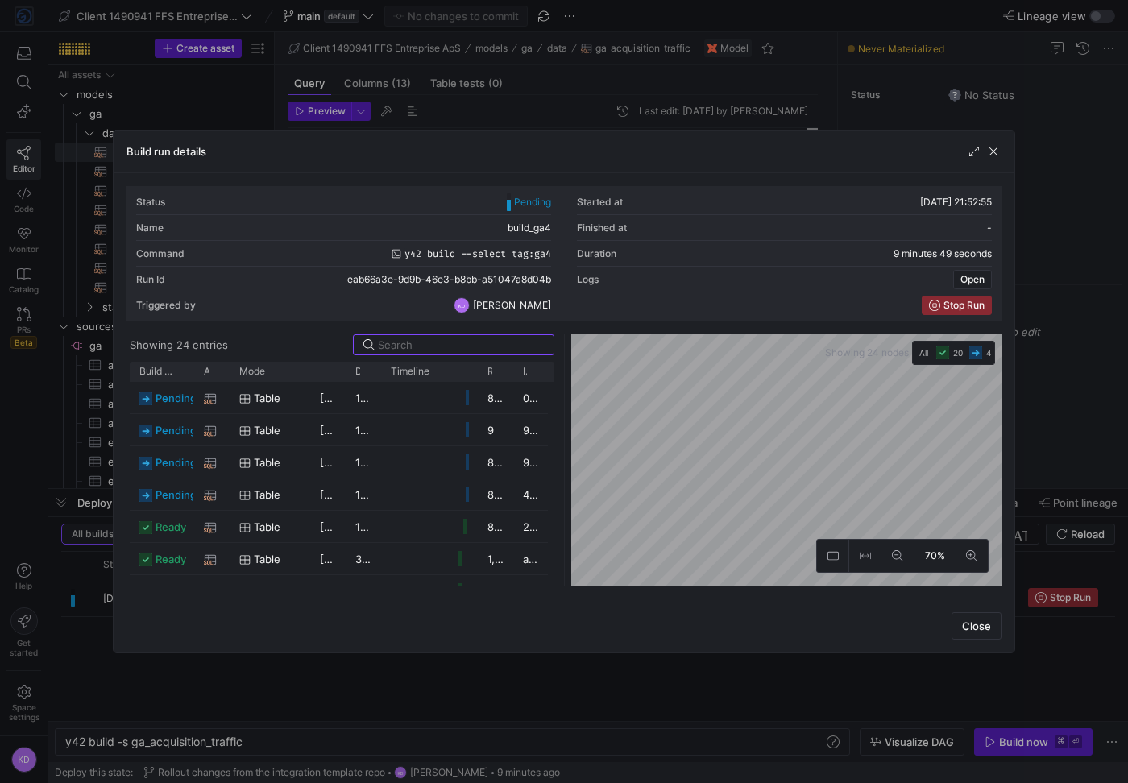
click at [336, 82] on div at bounding box center [564, 391] width 1128 height 783
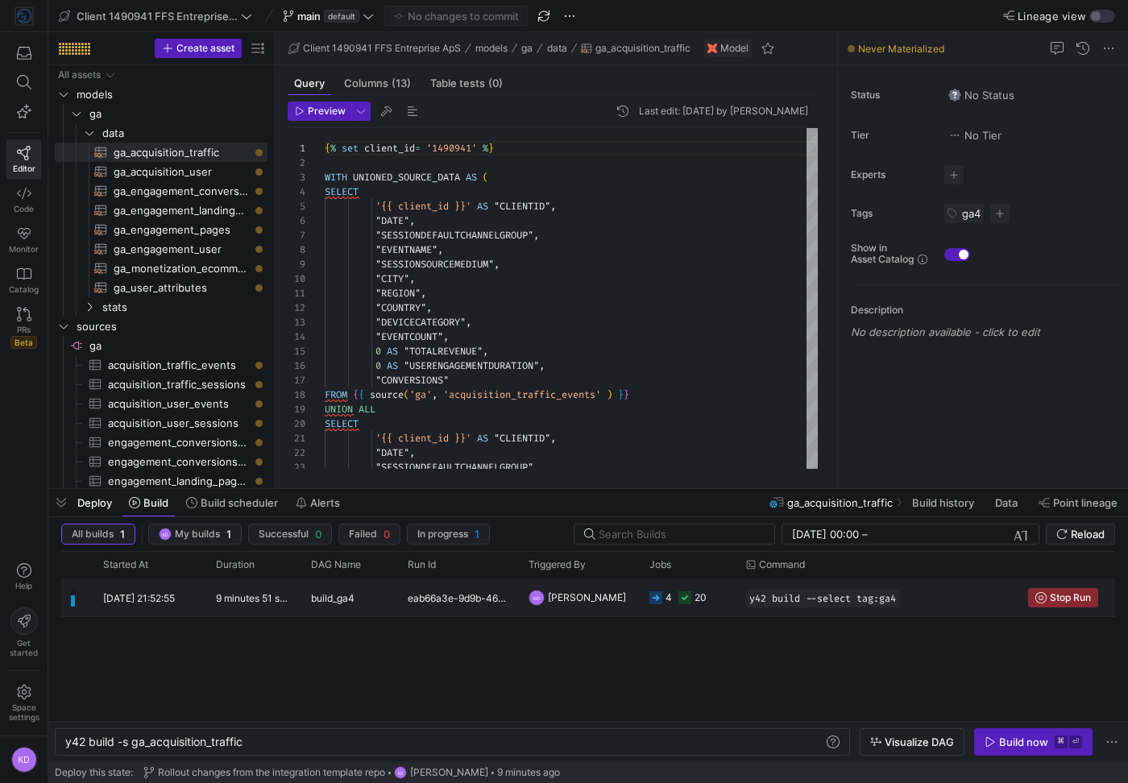
click at [302, 603] on div "build_ga4" at bounding box center [349, 598] width 97 height 38
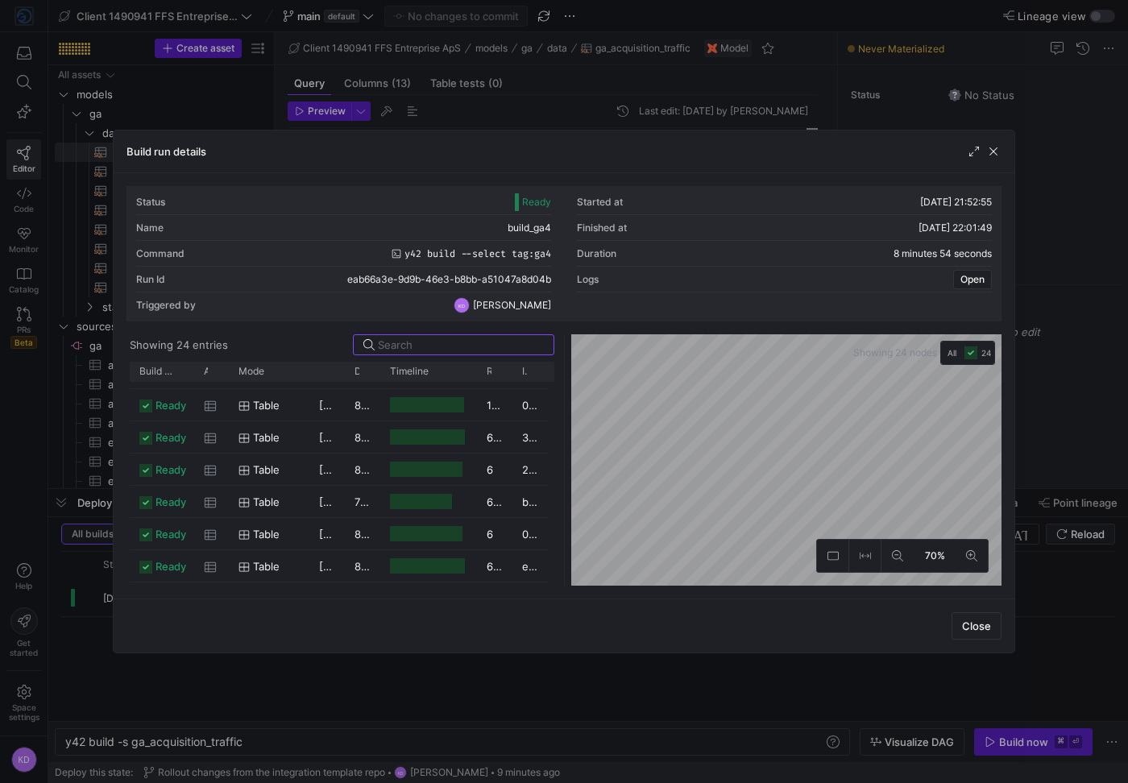
scroll to position [570, 0]
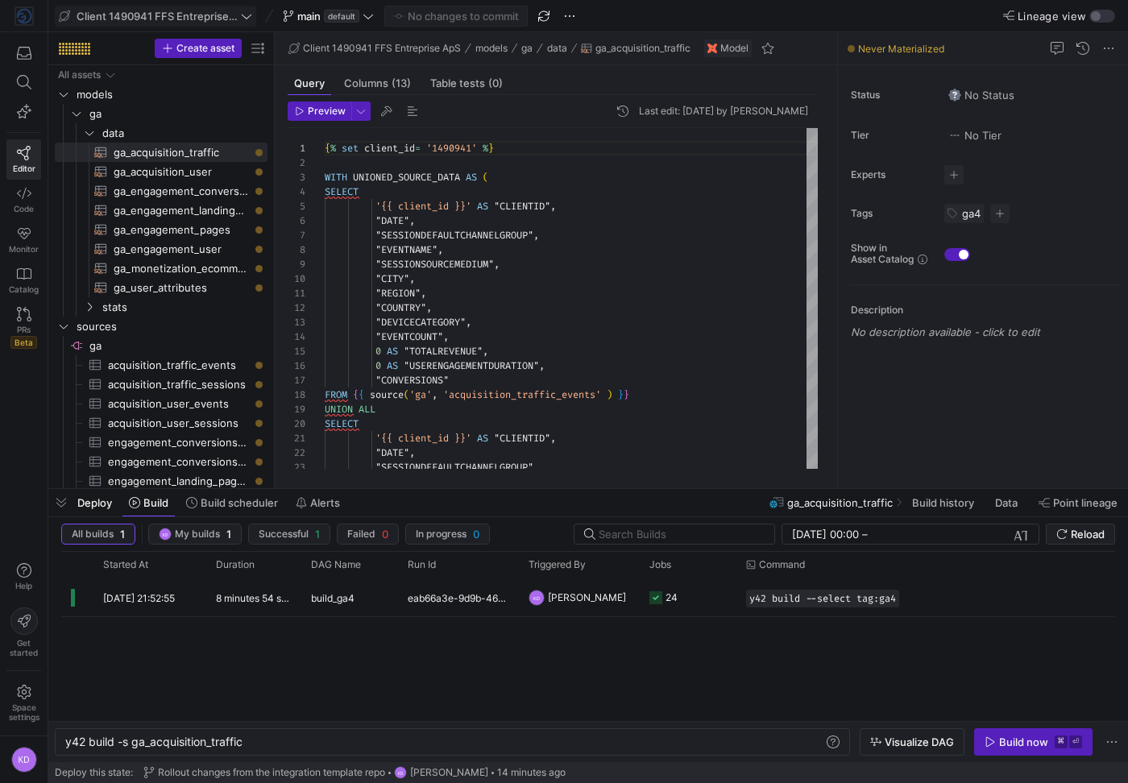
click at [232, 10] on span "Client 1490941 FFS Entreprise ApS" at bounding box center [157, 16] width 161 height 13
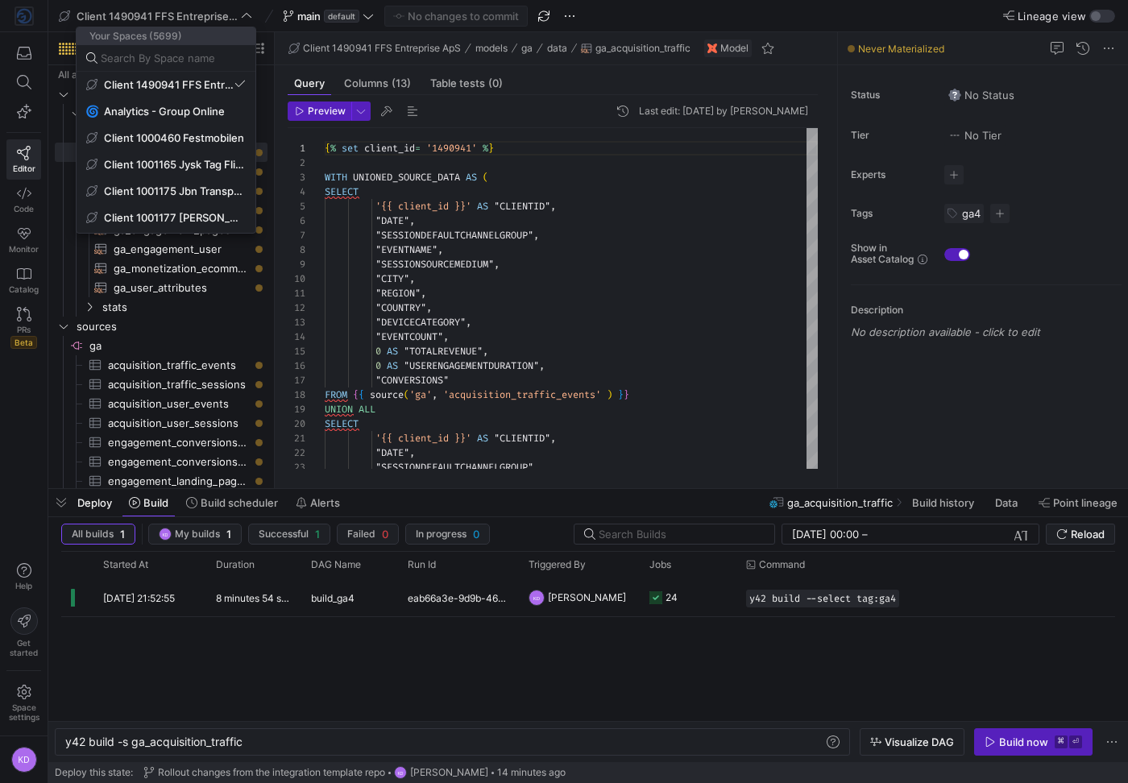
click at [552, 12] on div at bounding box center [564, 391] width 1128 height 783
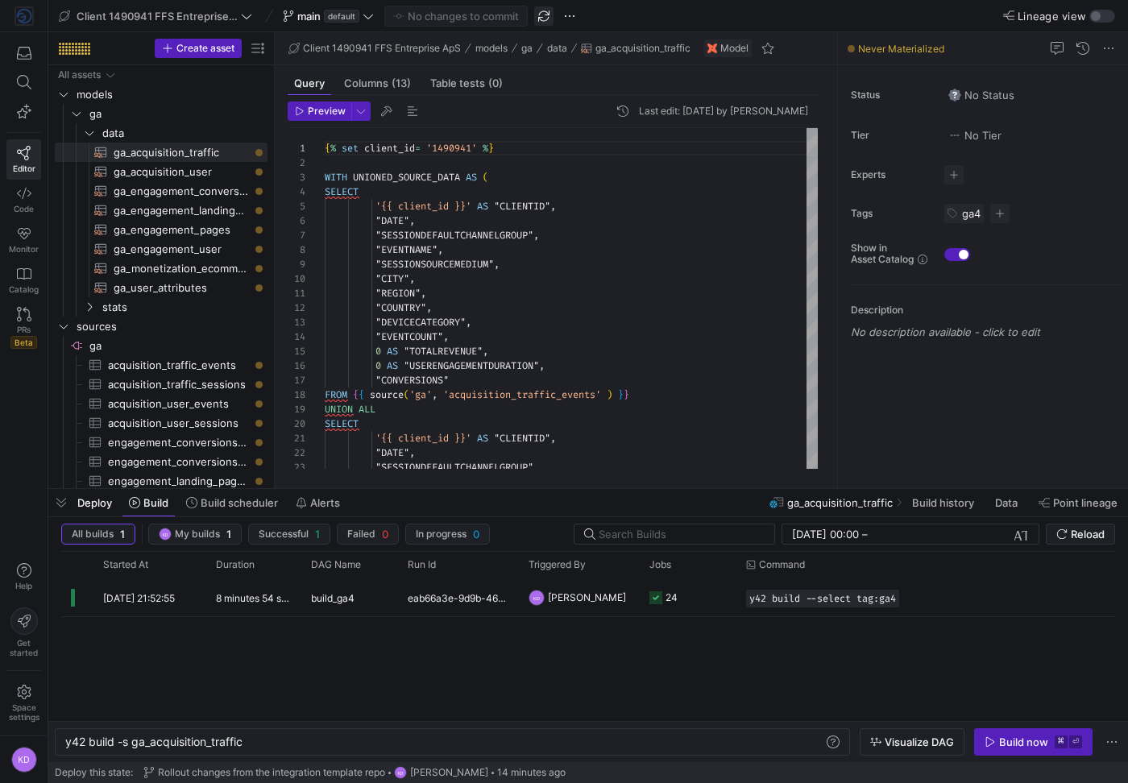
click at [550, 12] on span "button" at bounding box center [543, 15] width 19 height 19
click at [212, 18] on span "Client 1490941 FFS Entreprise ApS" at bounding box center [157, 16] width 161 height 13
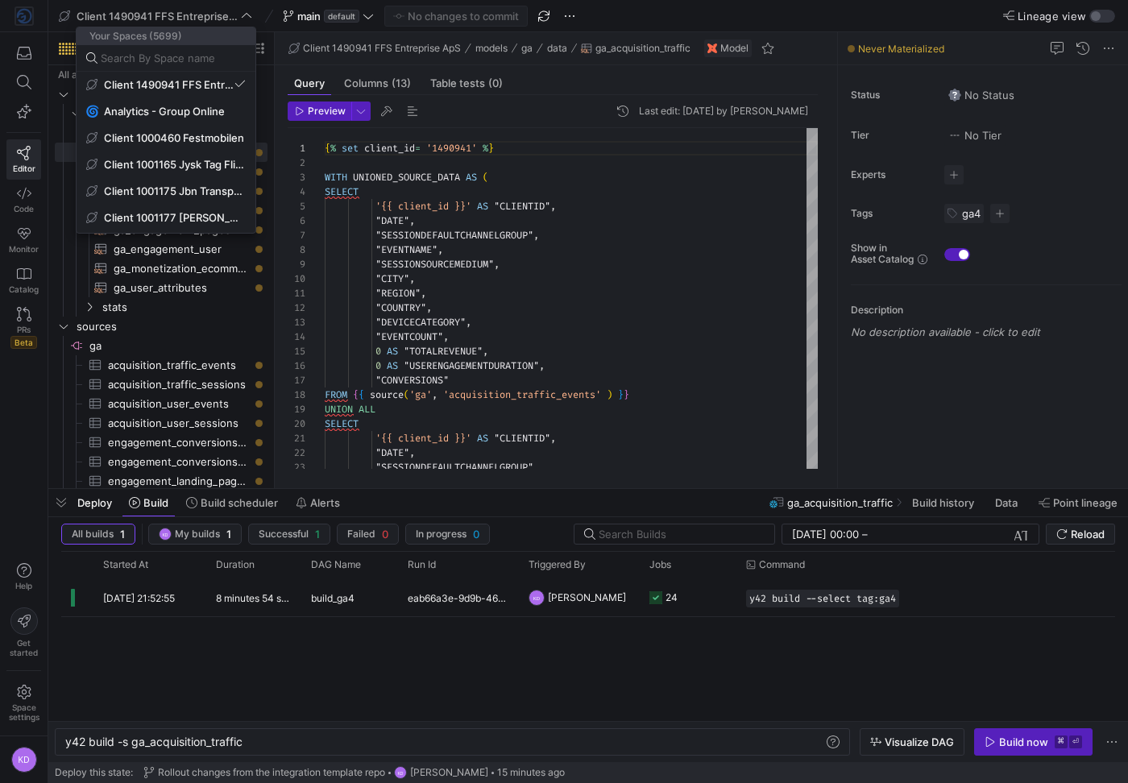
click at [28, 51] on div at bounding box center [564, 391] width 1128 height 783
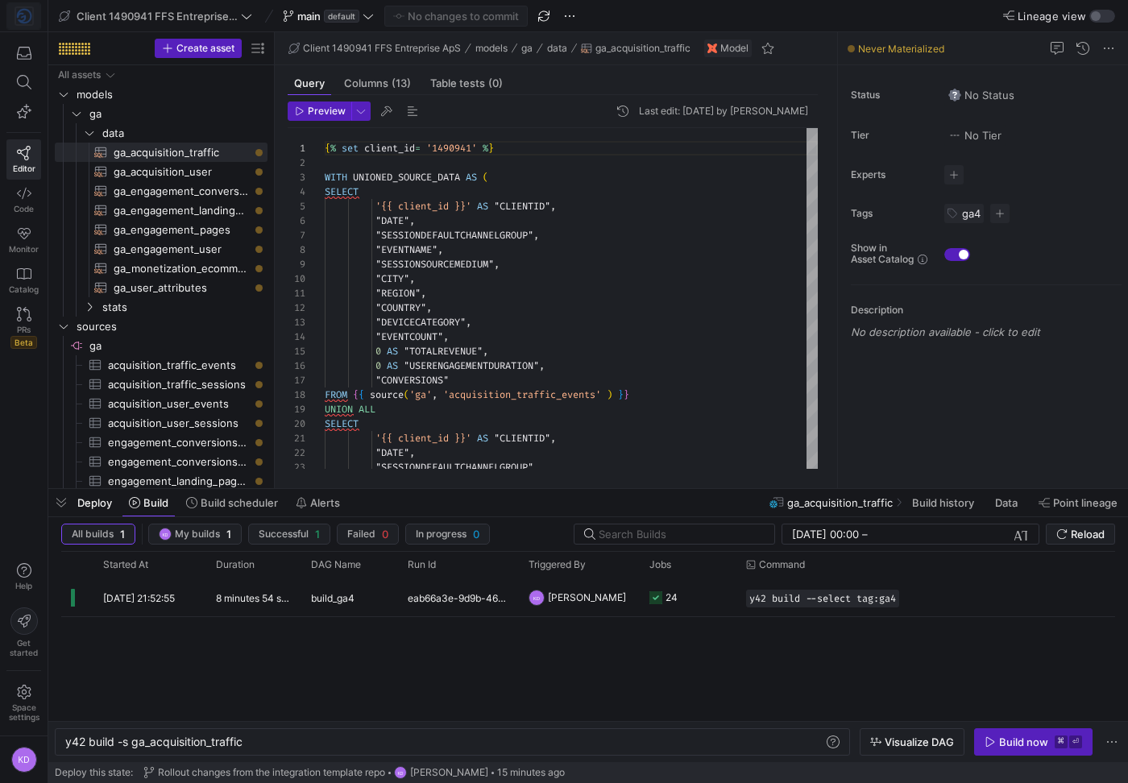
click at [28, 25] on span at bounding box center [23, 16] width 33 height 26
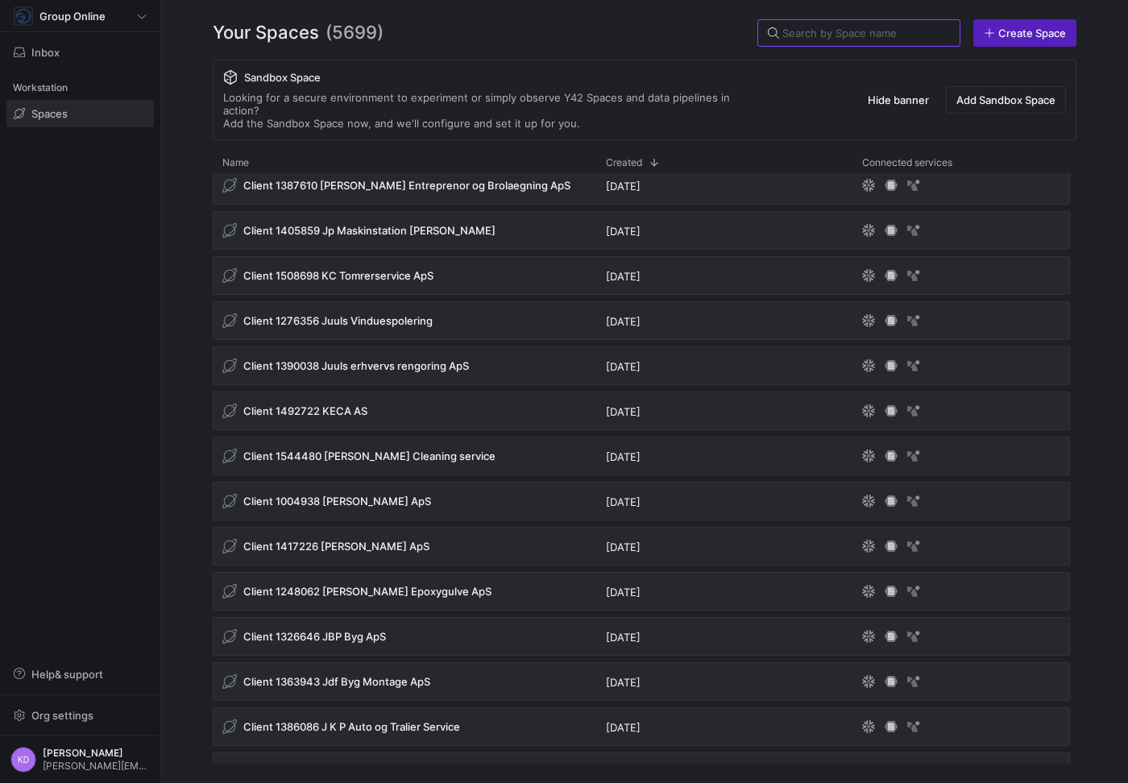
scroll to position [9740, 0]
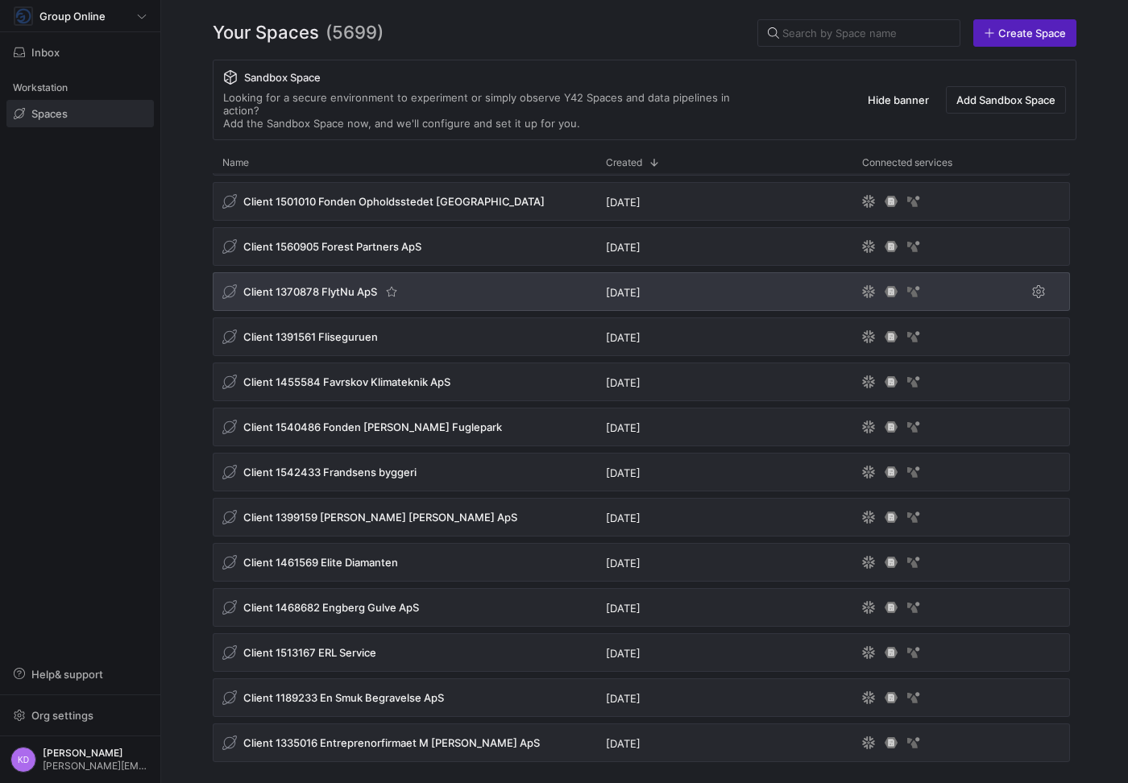
click at [348, 285] on span "Client 1370878 FlytNu ApS" at bounding box center [310, 291] width 134 height 13
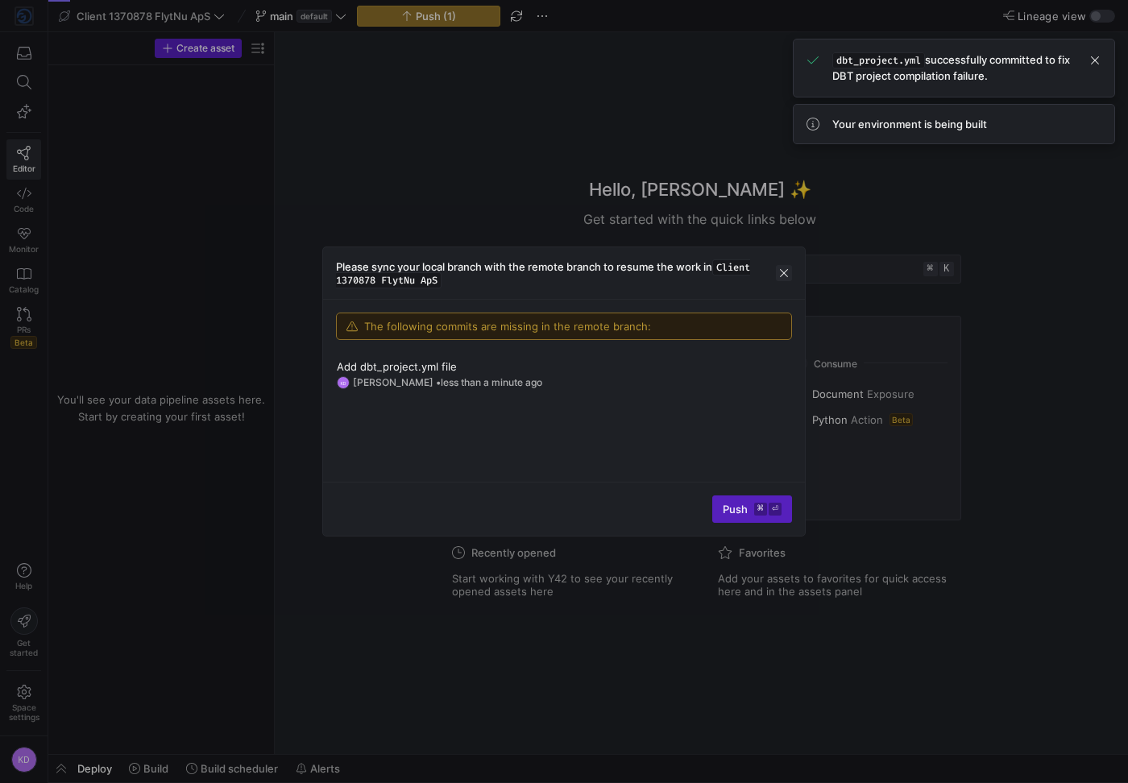
click at [786, 275] on span "button" at bounding box center [784, 273] width 16 height 16
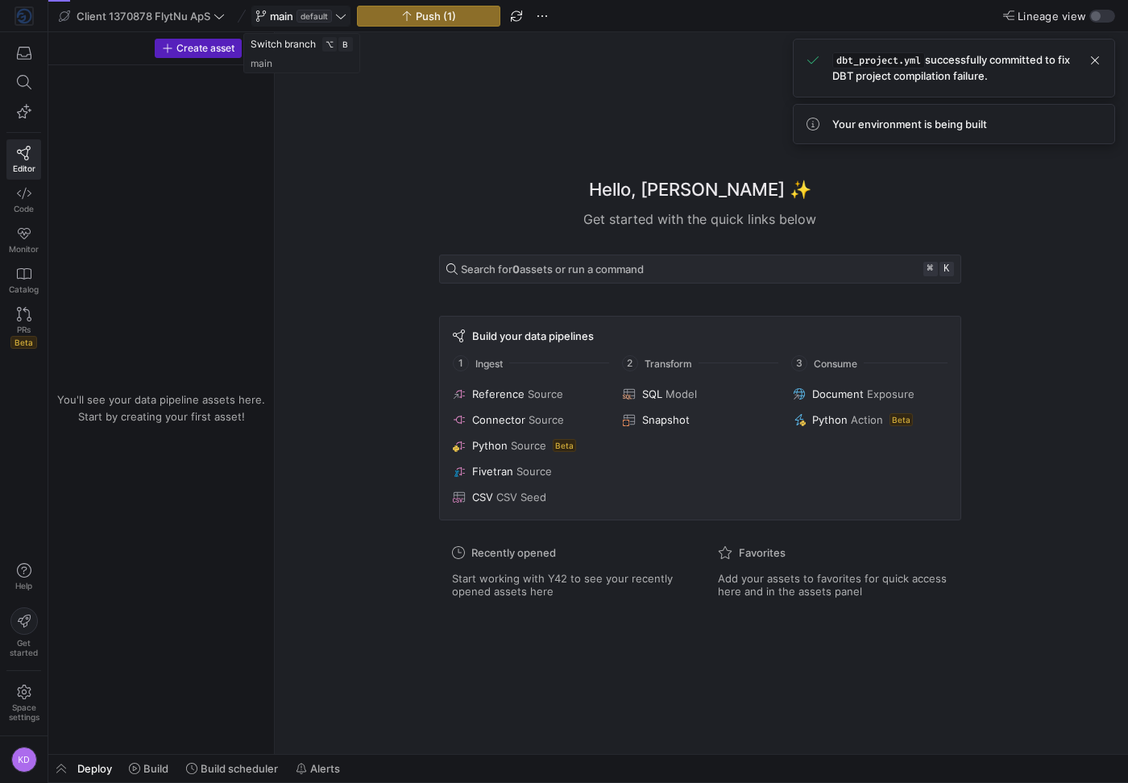
click at [340, 15] on icon at bounding box center [340, 15] width 11 height 11
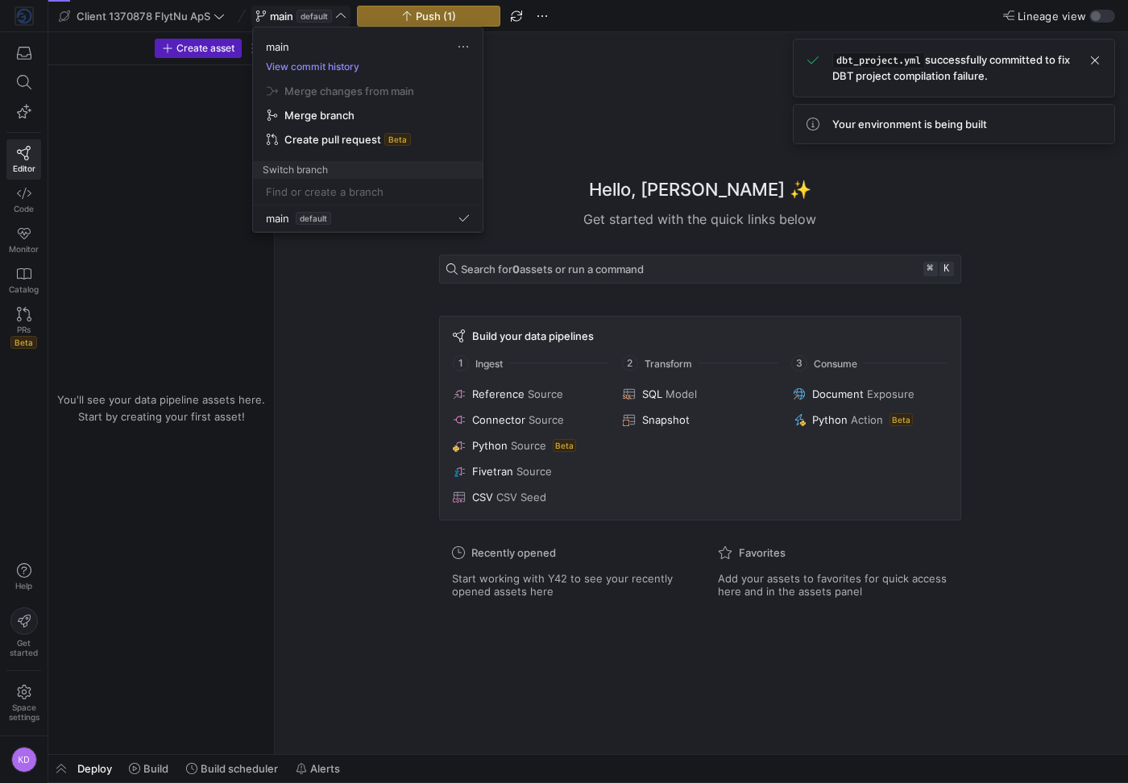
click at [311, 64] on button "View commit history" at bounding box center [312, 66] width 119 height 11
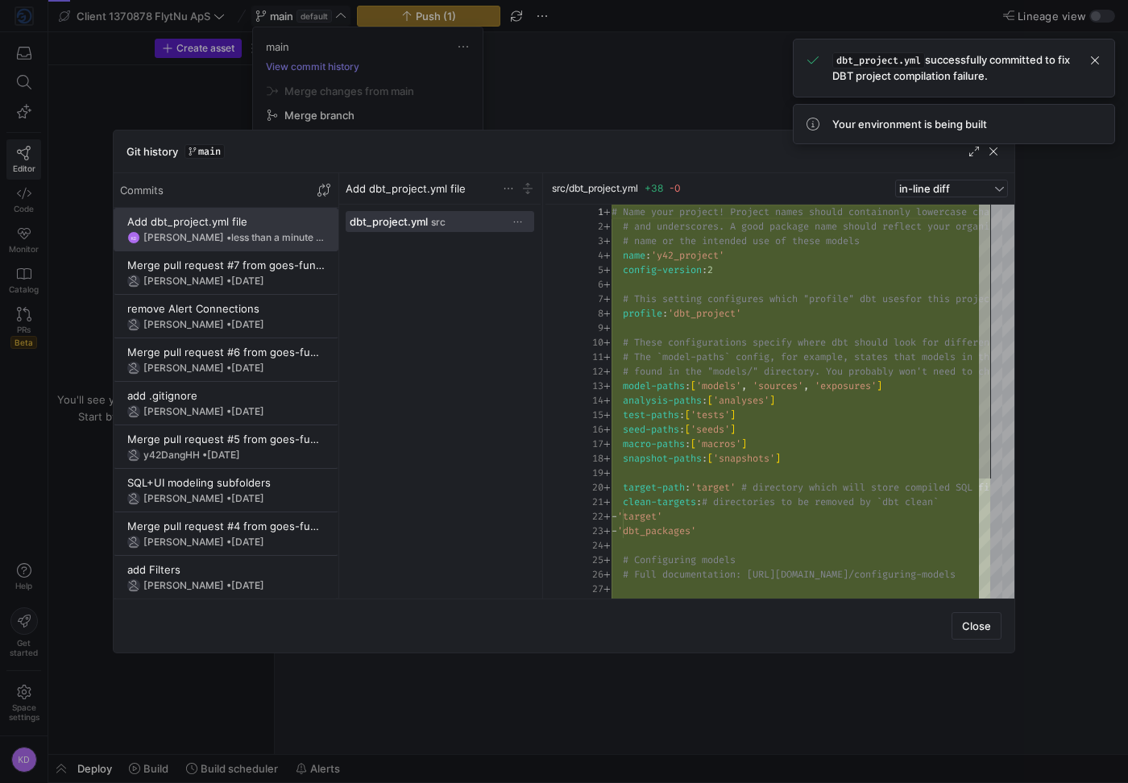
scroll to position [145, 0]
